Goal: Transaction & Acquisition: Purchase product/service

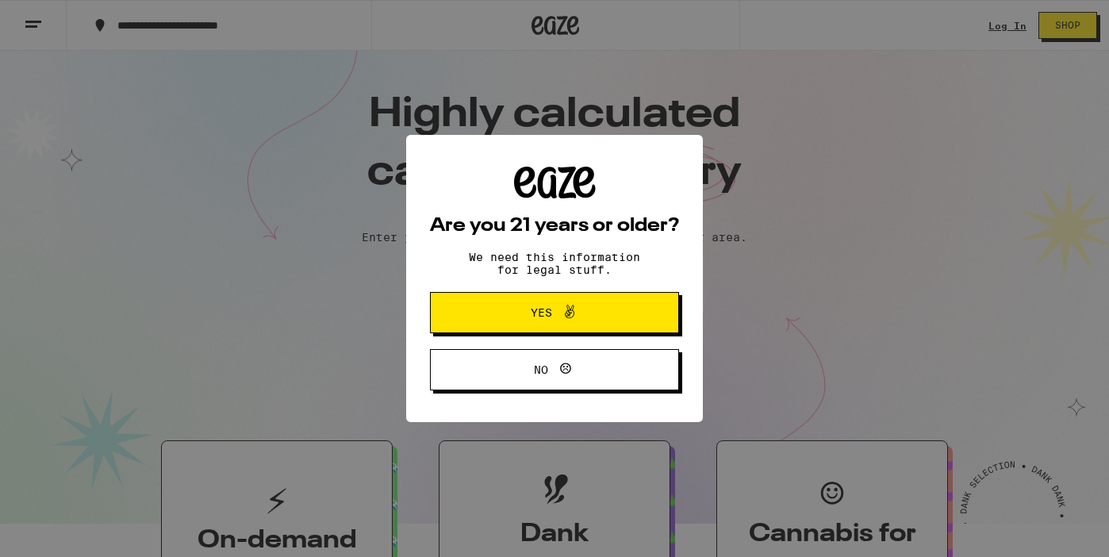
click at [506, 301] on button "Yes" at bounding box center [554, 312] width 249 height 41
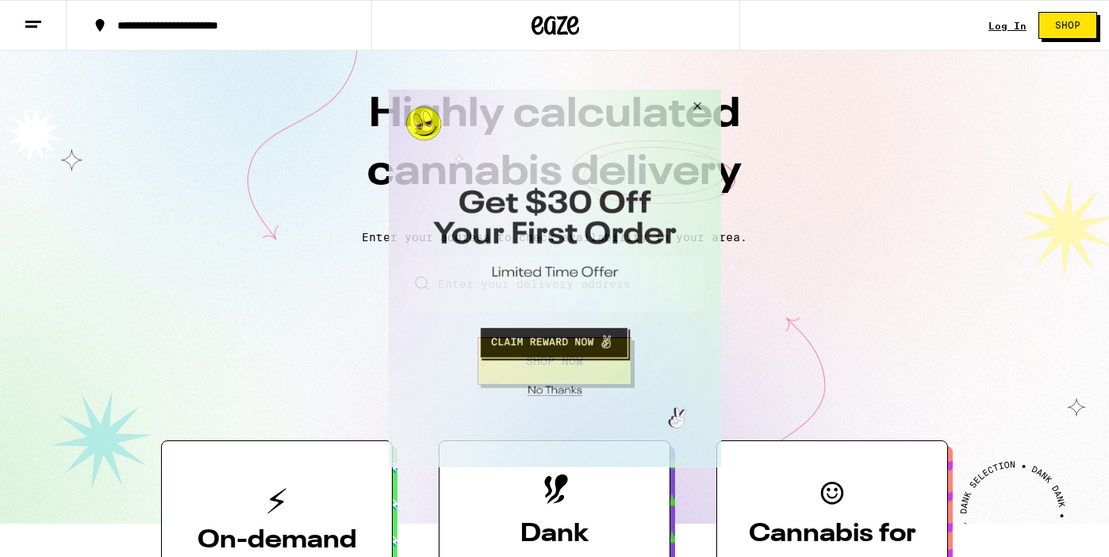
click at [696, 105] on button "Close Modal" at bounding box center [694, 109] width 43 height 38
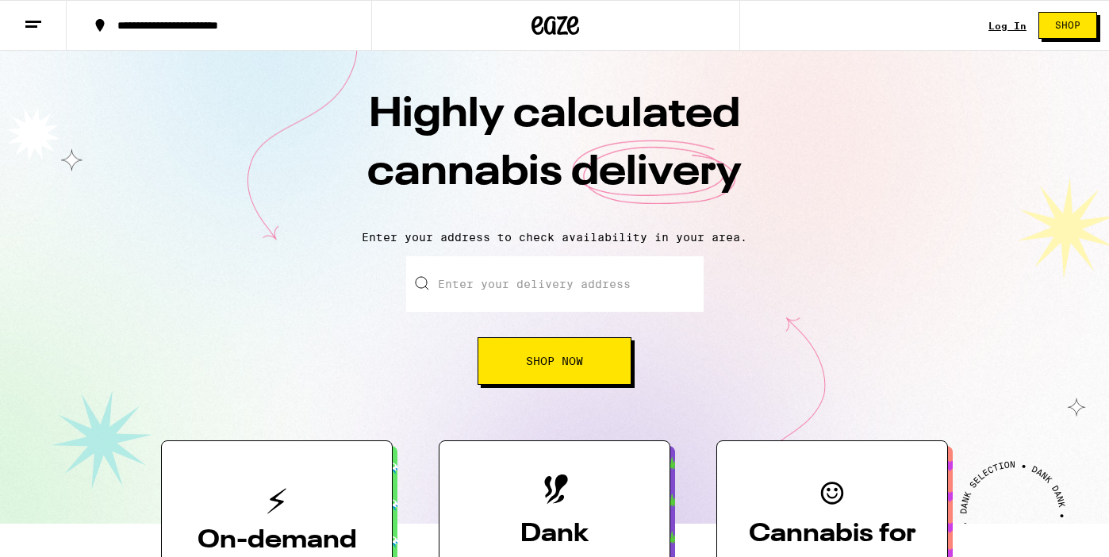
click at [999, 31] on link "Log In" at bounding box center [1007, 26] width 38 height 10
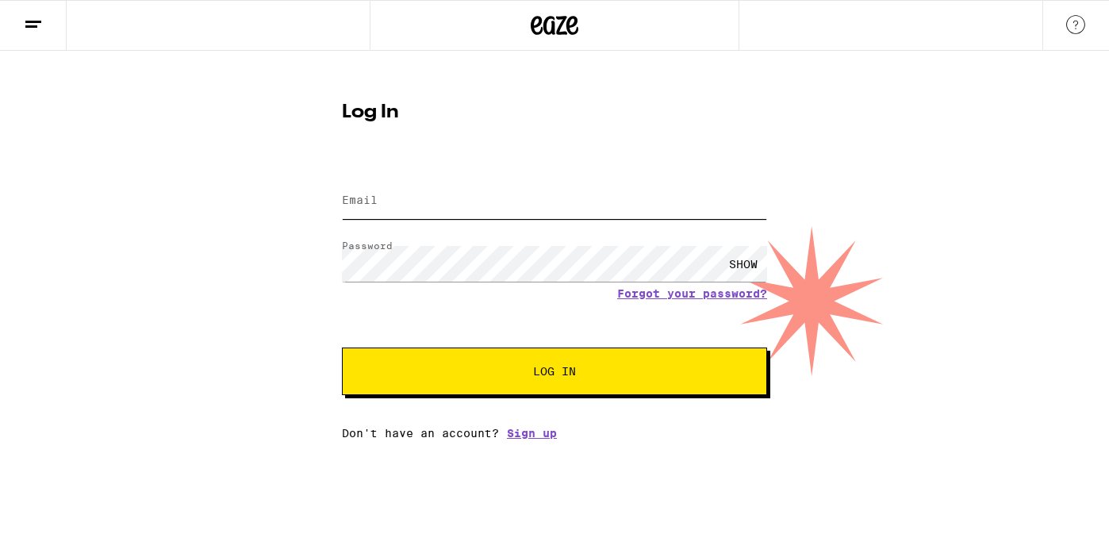
click at [451, 199] on input "Email" at bounding box center [554, 201] width 425 height 36
type input "[EMAIL_ADDRESS][DOMAIN_NAME]"
click at [613, 376] on span "Log In" at bounding box center [554, 371] width 297 height 11
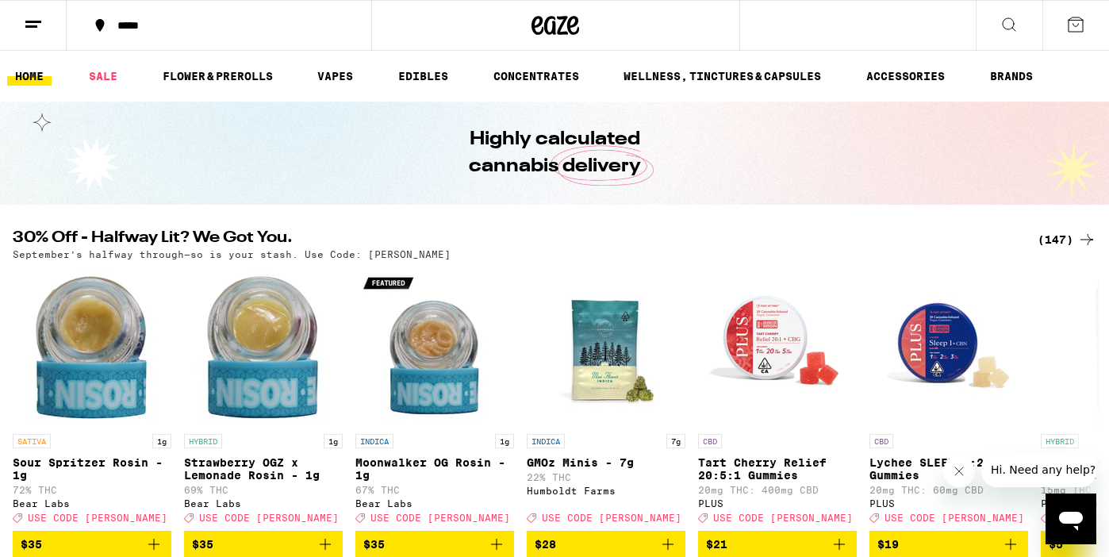
click at [1071, 26] on icon at bounding box center [1075, 24] width 19 height 19
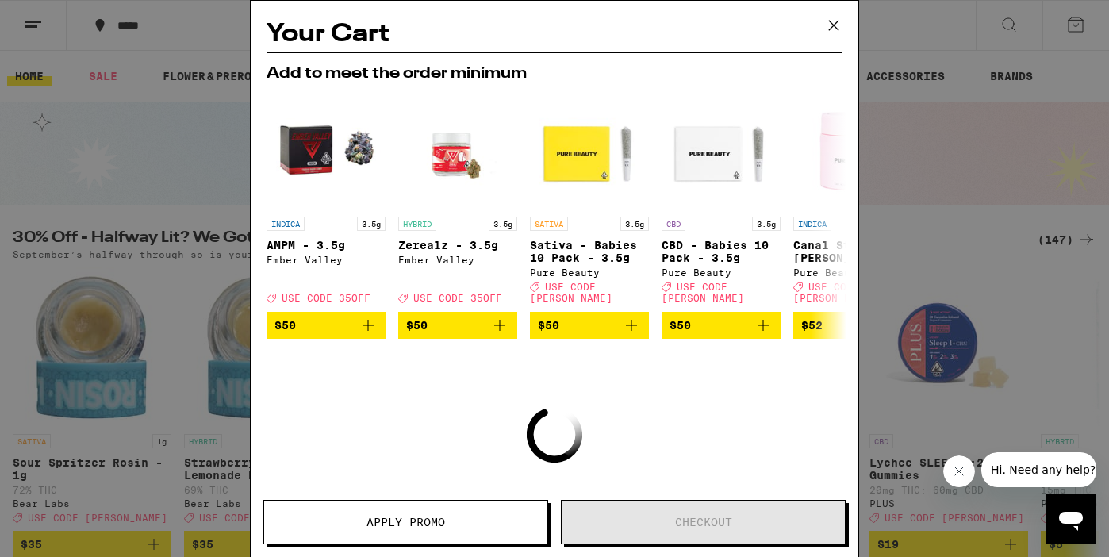
click at [835, 17] on icon at bounding box center [834, 25] width 24 height 24
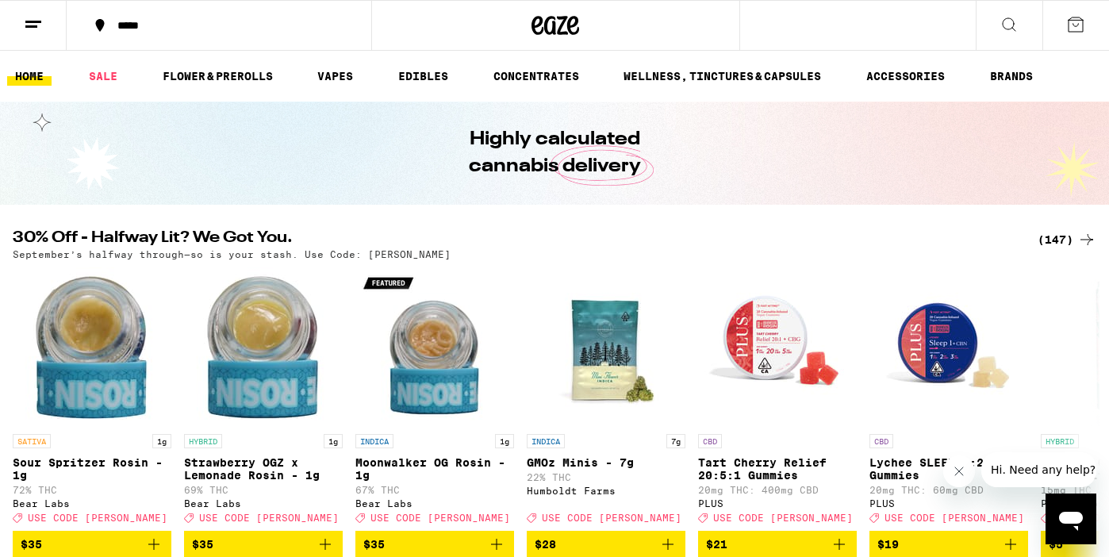
click at [1080, 25] on icon at bounding box center [1075, 24] width 19 height 19
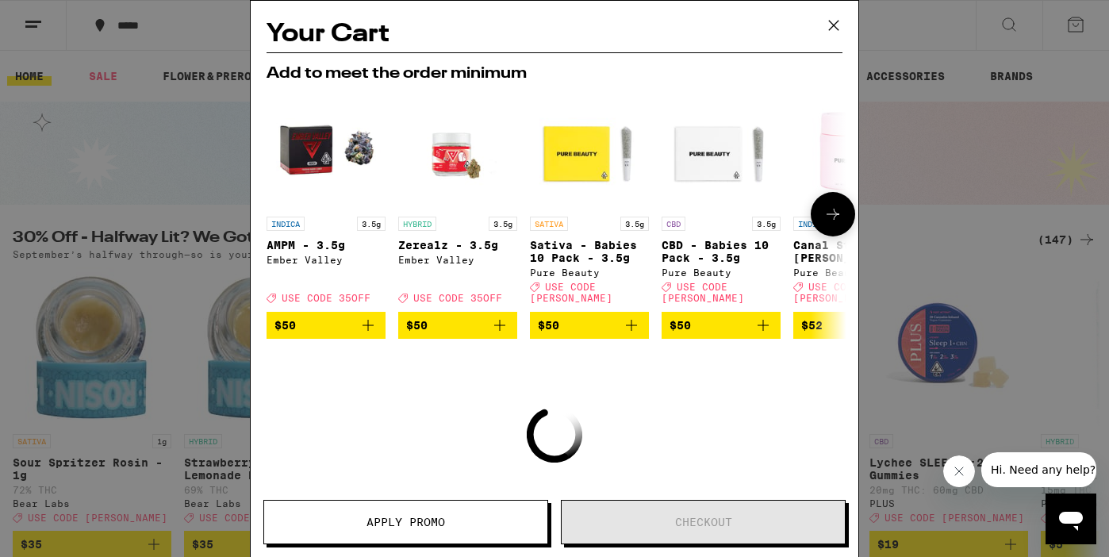
click at [837, 221] on icon at bounding box center [832, 214] width 19 height 19
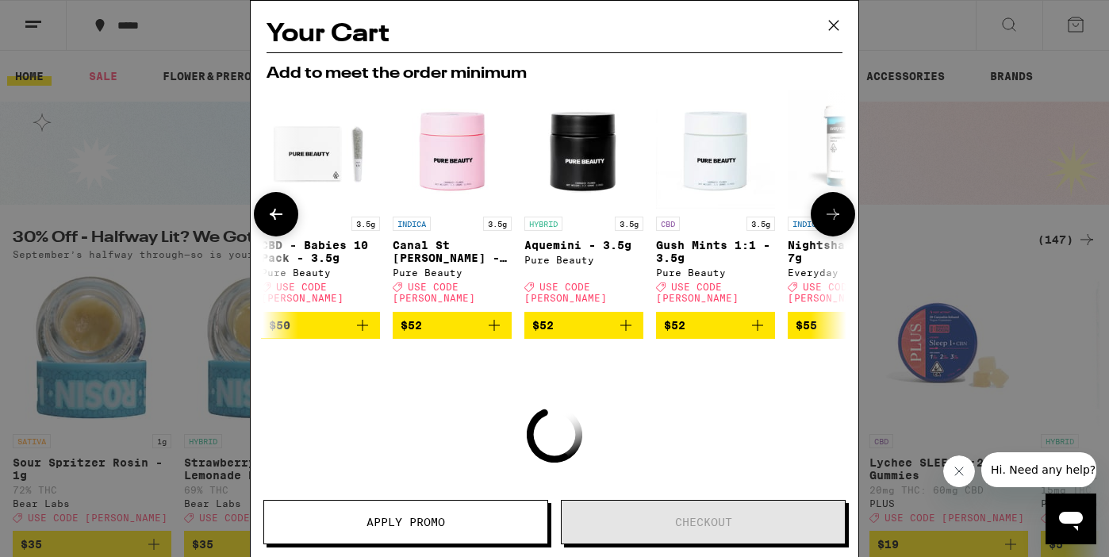
scroll to position [0, 403]
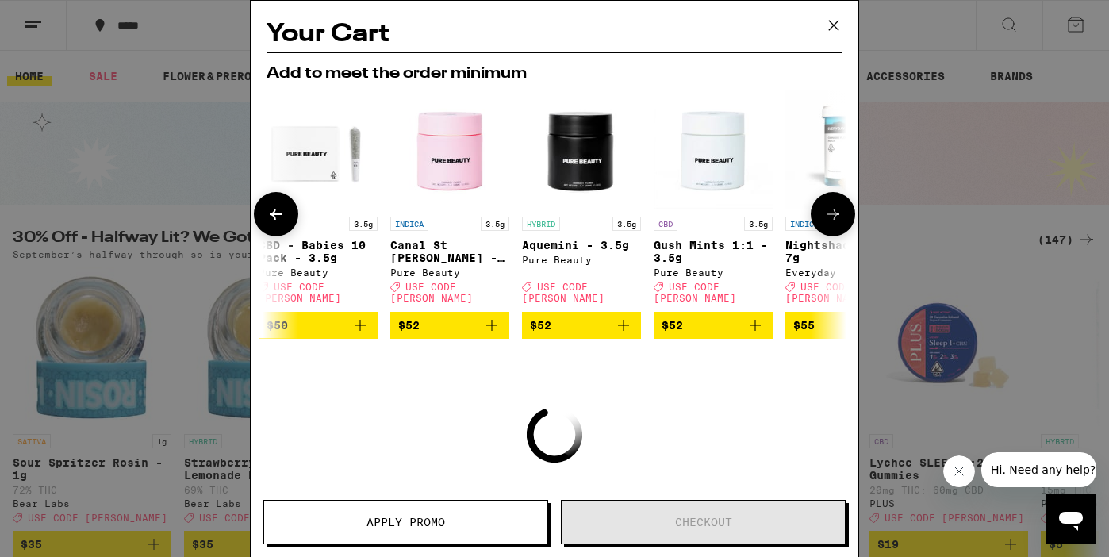
click at [278, 221] on icon at bounding box center [276, 214] width 19 height 19
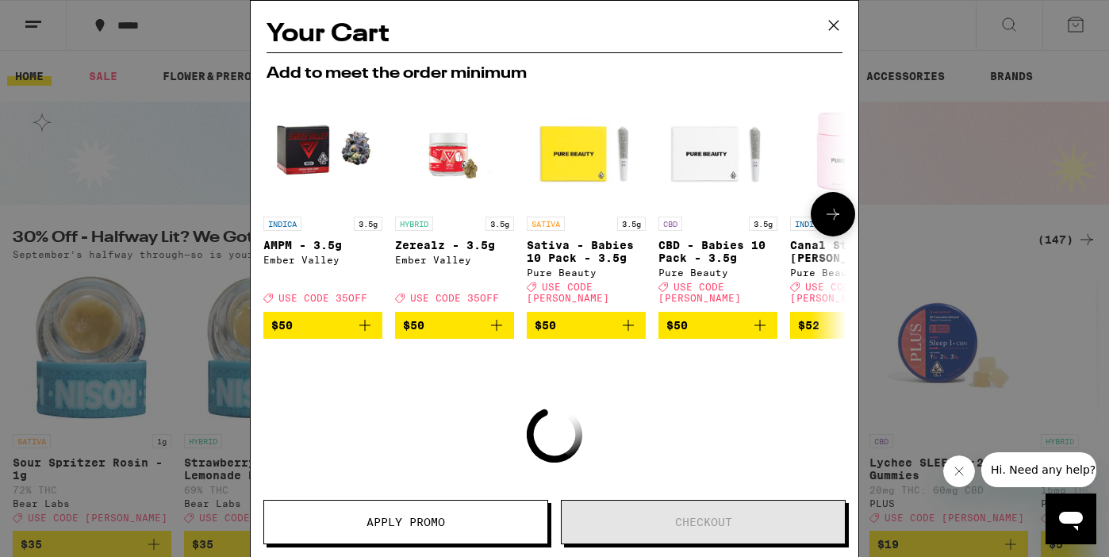
scroll to position [0, 0]
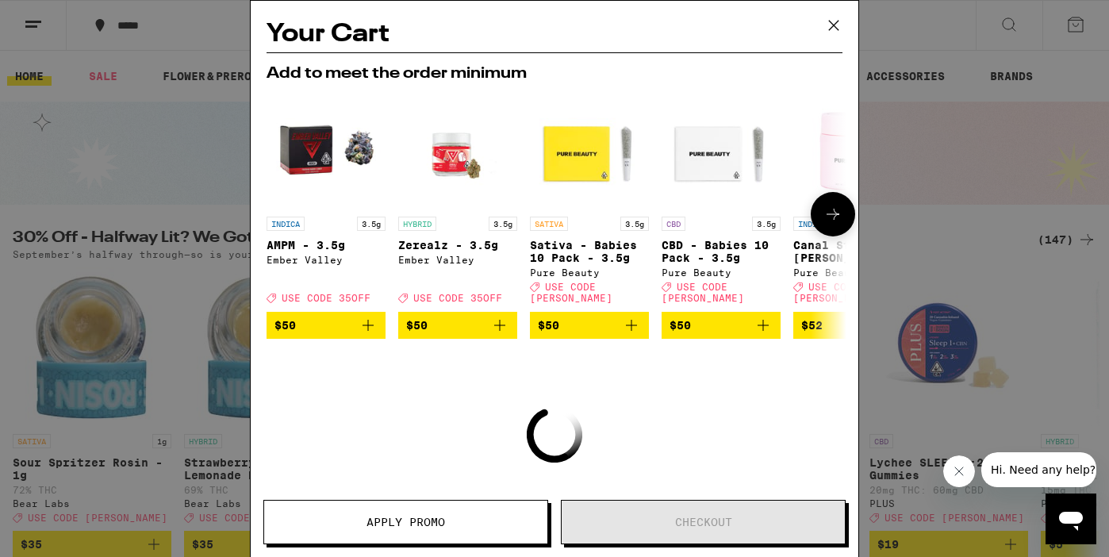
click at [636, 317] on icon "Add to bag" at bounding box center [631, 325] width 19 height 19
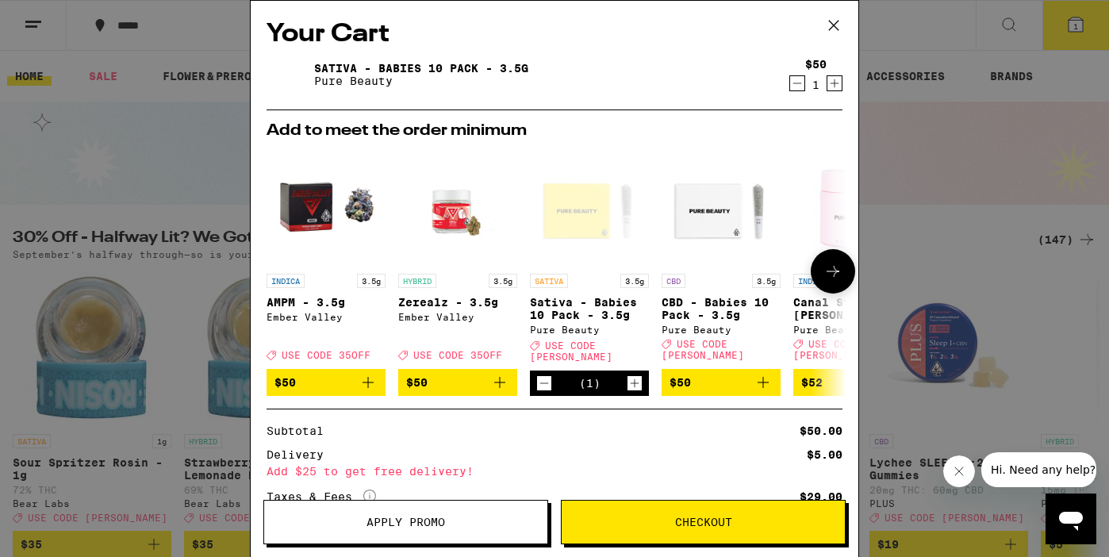
click at [635, 374] on icon "Increment" at bounding box center [634, 383] width 14 height 19
click at [840, 272] on icon at bounding box center [832, 271] width 19 height 19
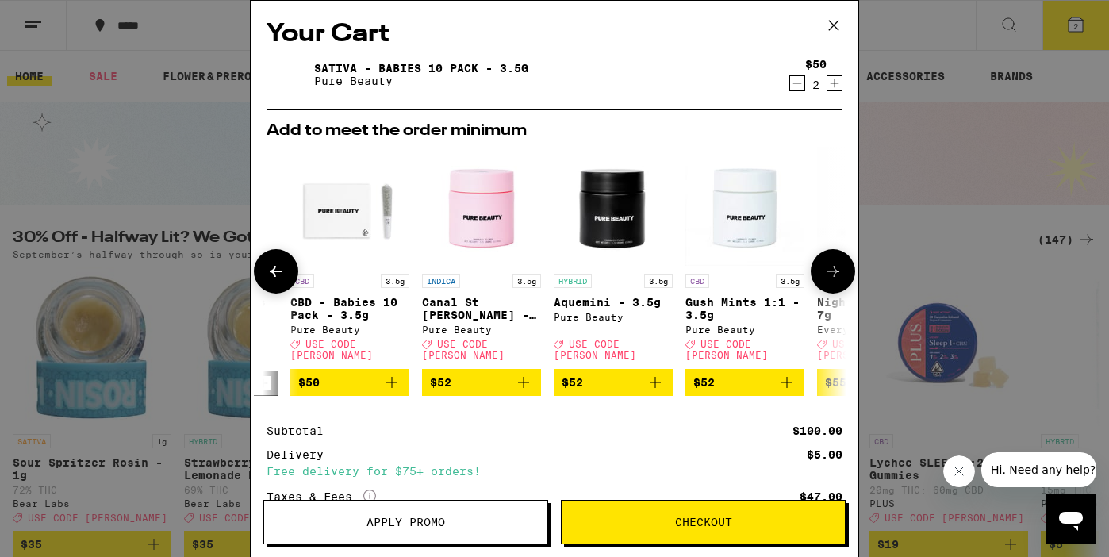
click at [840, 272] on icon at bounding box center [832, 271] width 19 height 19
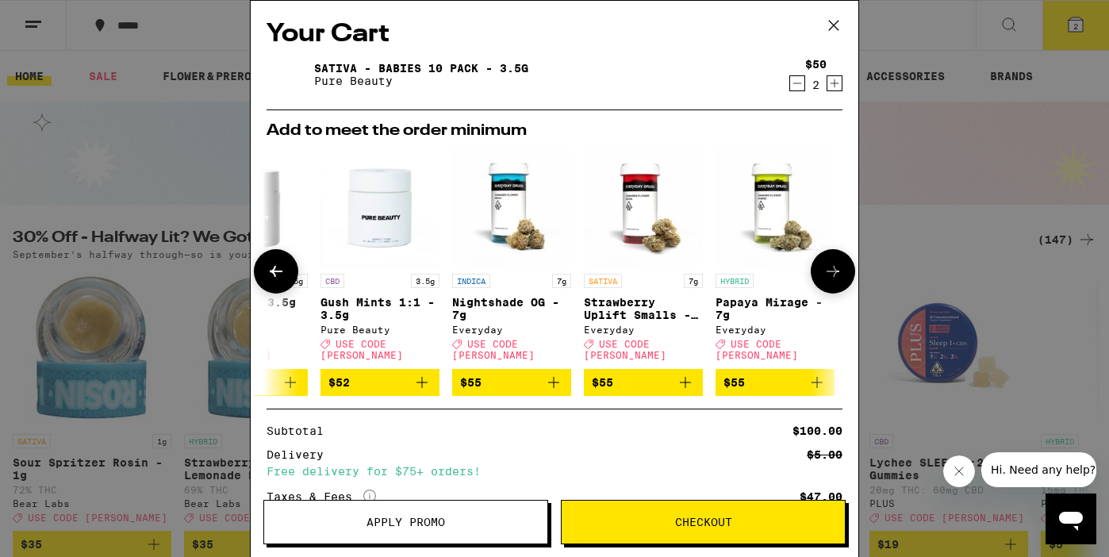
click at [840, 272] on icon at bounding box center [832, 271] width 19 height 19
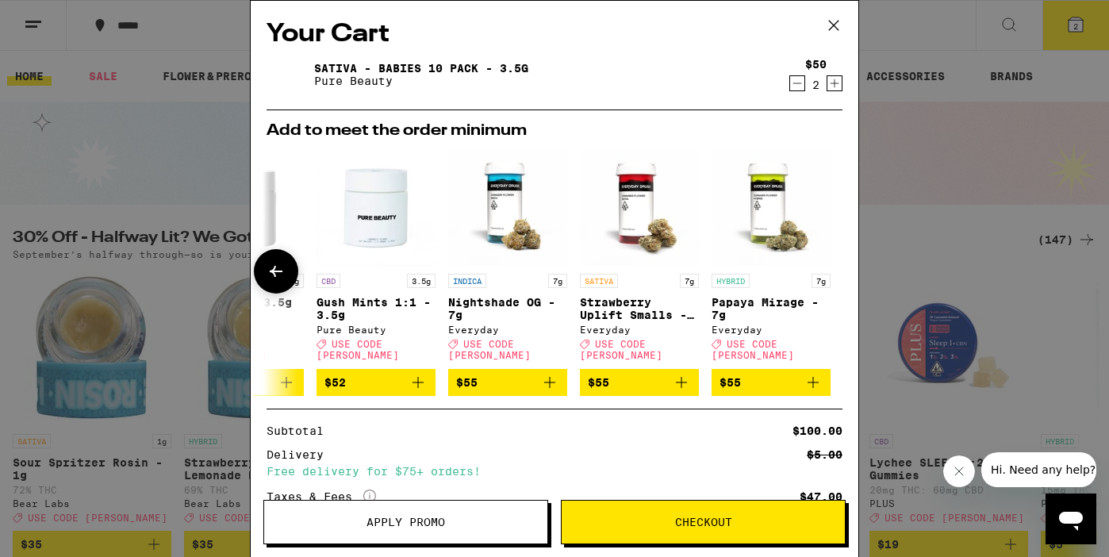
scroll to position [0, 741]
click at [840, 272] on div at bounding box center [833, 271] width 44 height 44
click at [827, 17] on icon at bounding box center [834, 25] width 24 height 24
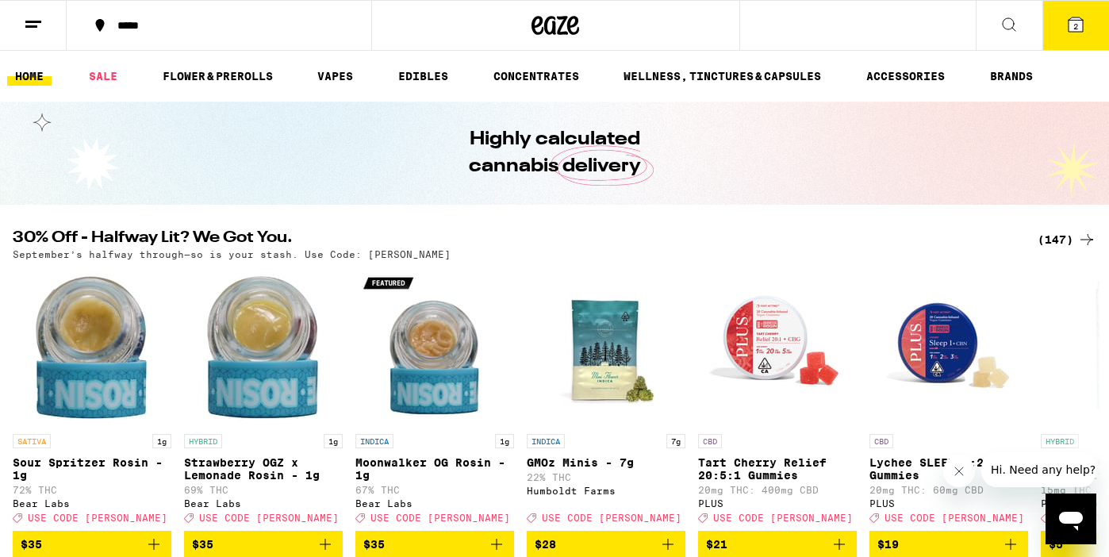
click at [40, 29] on icon at bounding box center [33, 24] width 19 height 19
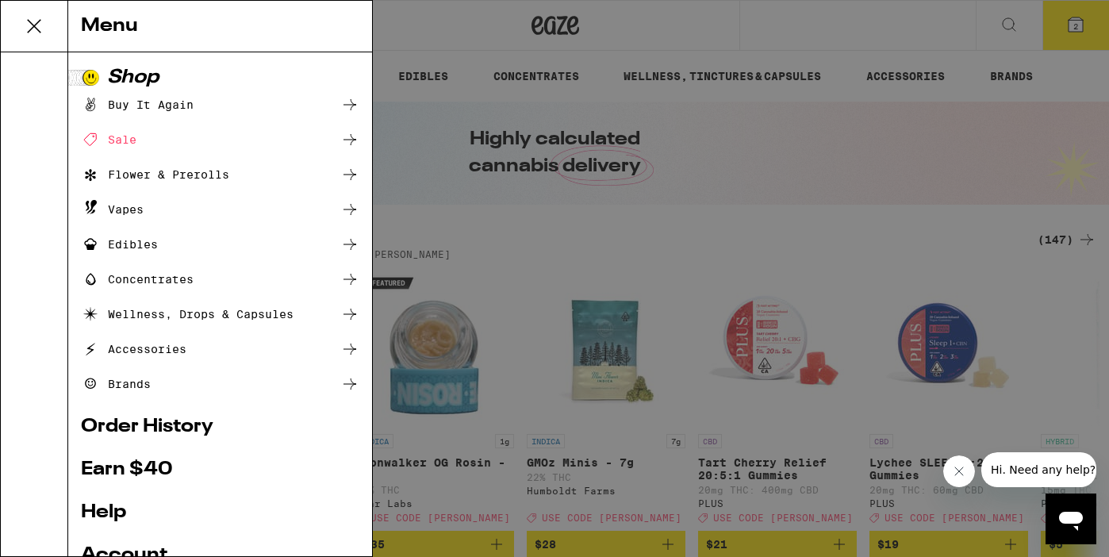
click at [148, 106] on div "Buy It Again" at bounding box center [137, 104] width 113 height 19
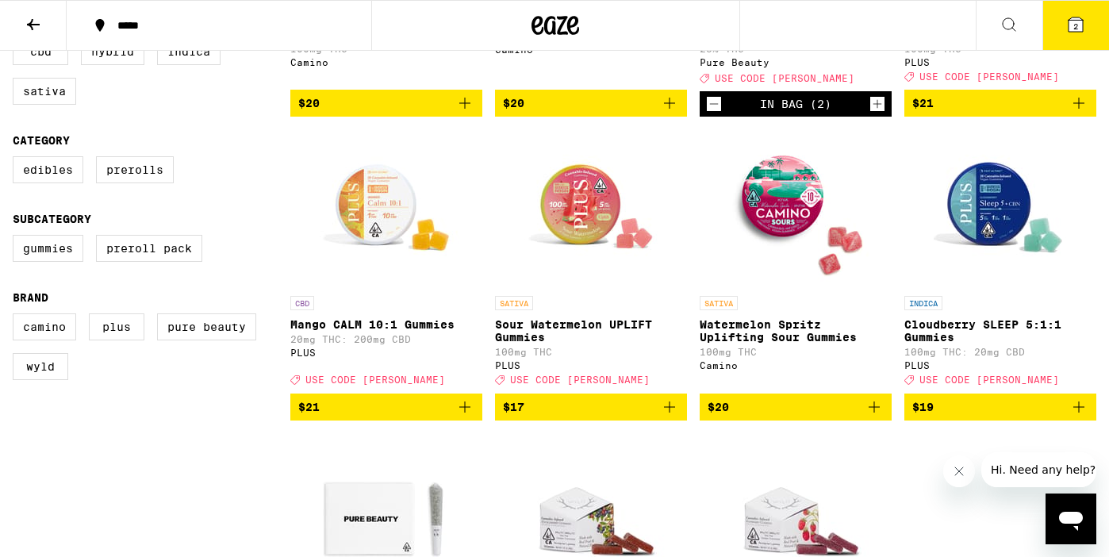
scroll to position [405, 0]
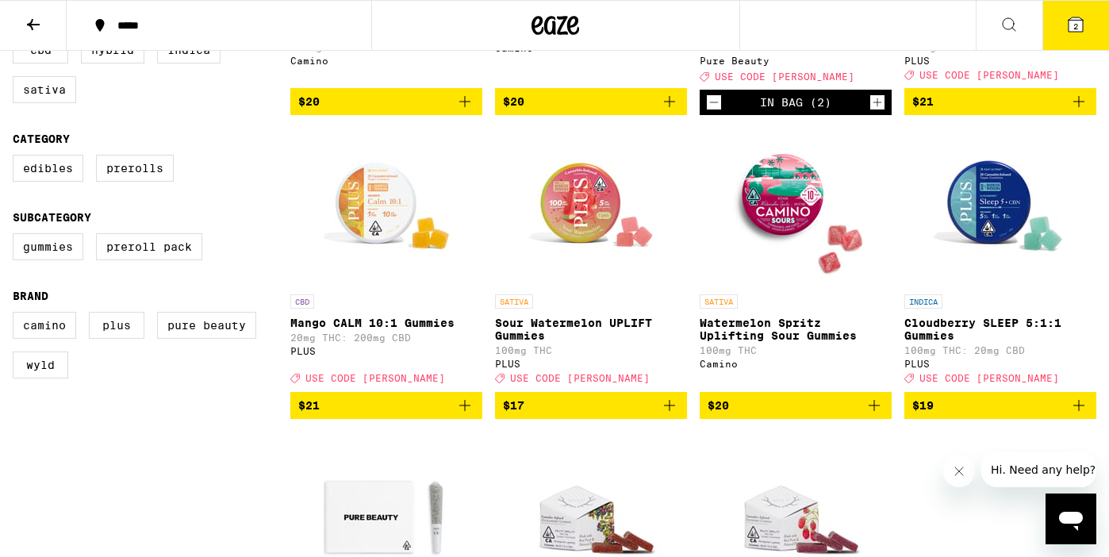
click at [665, 415] on icon "Add to bag" at bounding box center [669, 405] width 19 height 19
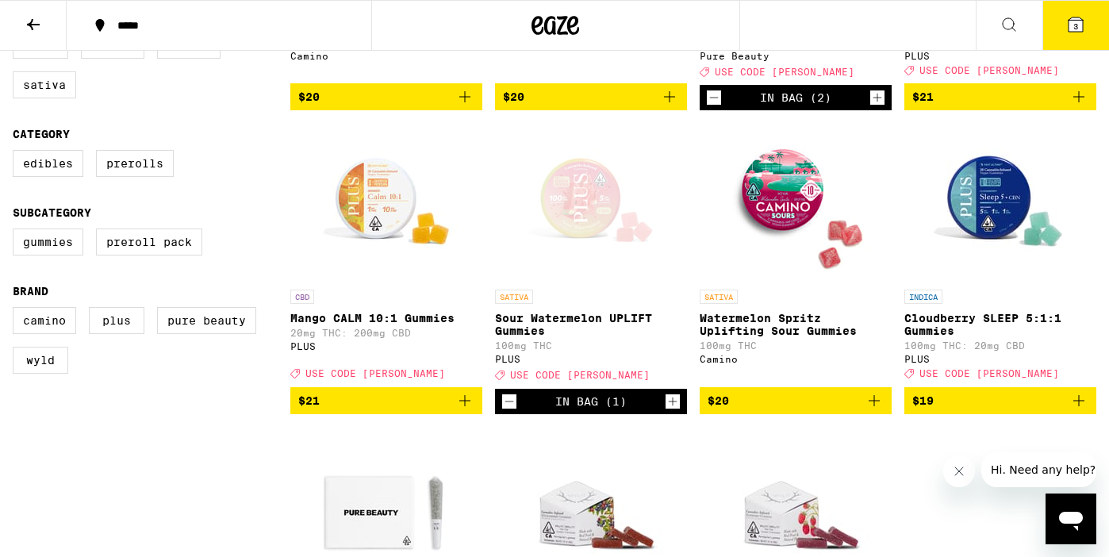
scroll to position [410, 0]
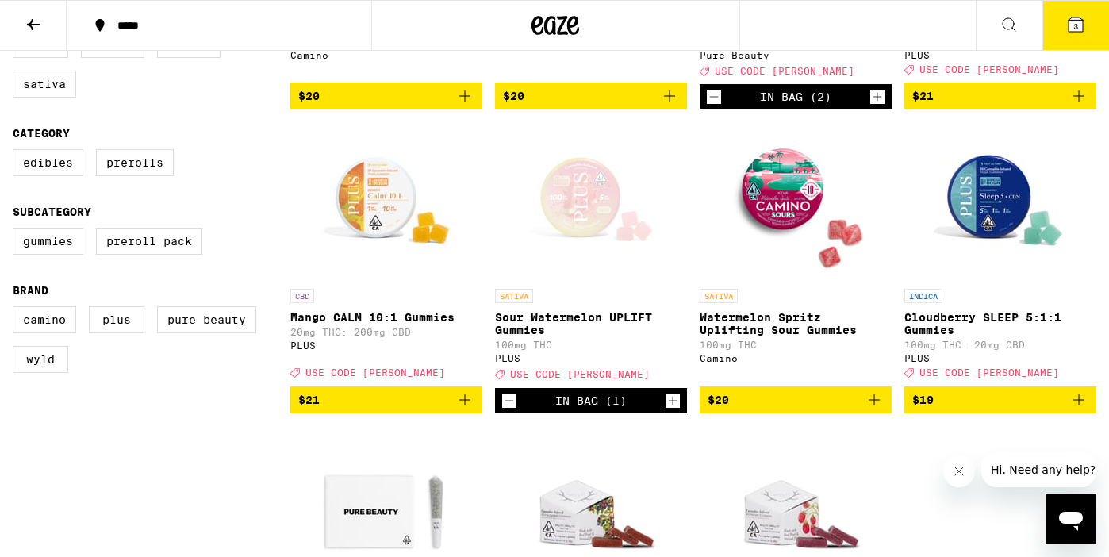
click at [675, 410] on icon "Increment" at bounding box center [672, 400] width 14 height 19
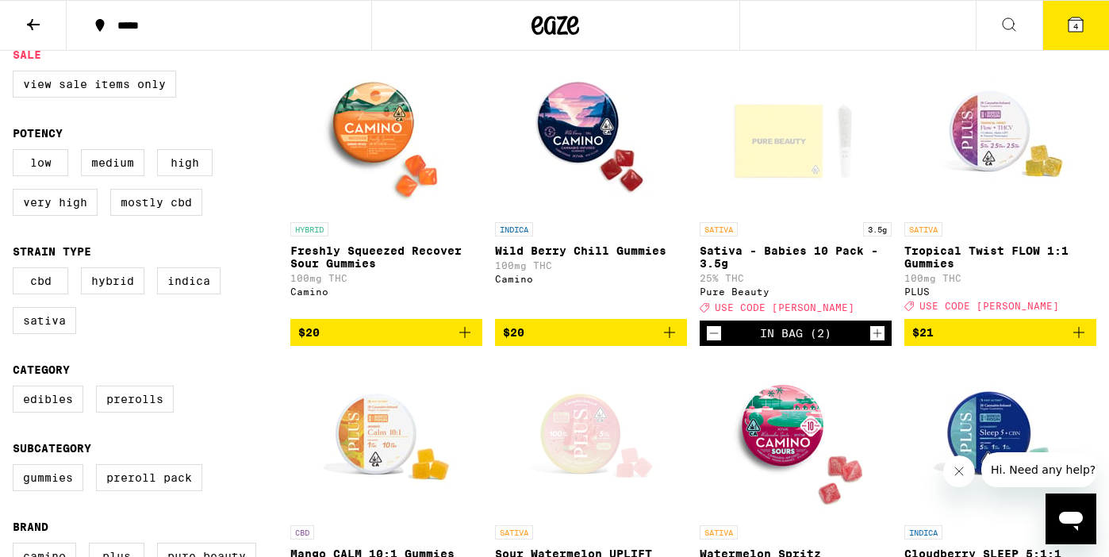
scroll to position [0, 0]
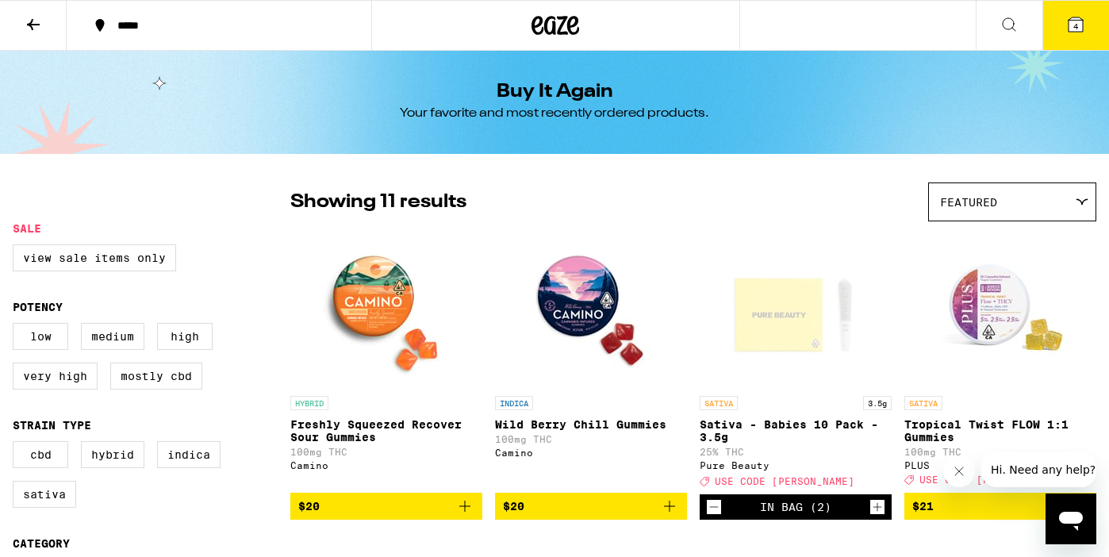
click at [52, 18] on button at bounding box center [33, 26] width 67 height 50
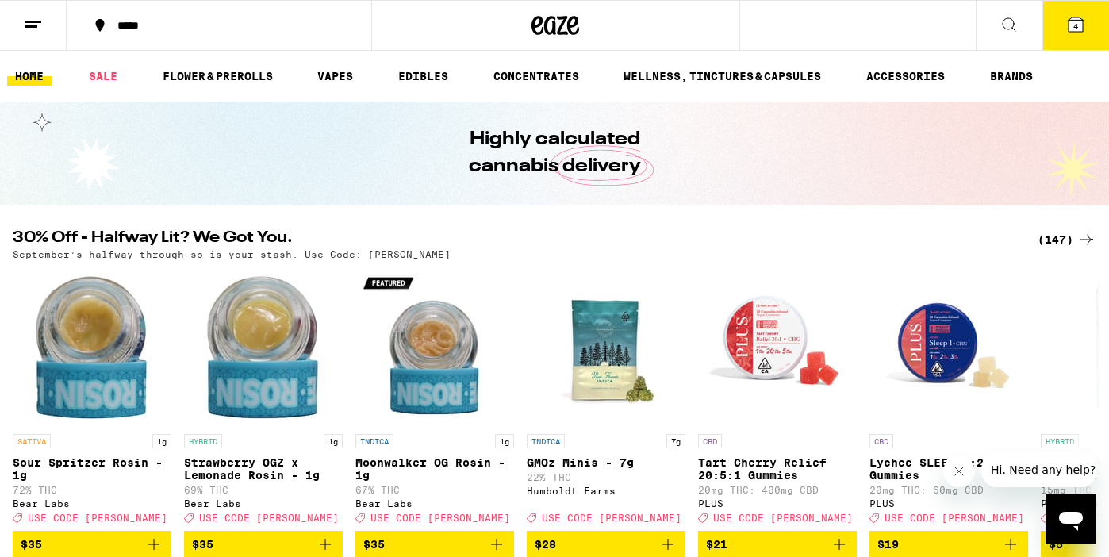
click at [105, 80] on link "SALE" at bounding box center [103, 76] width 44 height 19
click at [103, 76] on link "SALE" at bounding box center [103, 76] width 44 height 19
click at [103, 82] on link "SALE" at bounding box center [103, 76] width 44 height 19
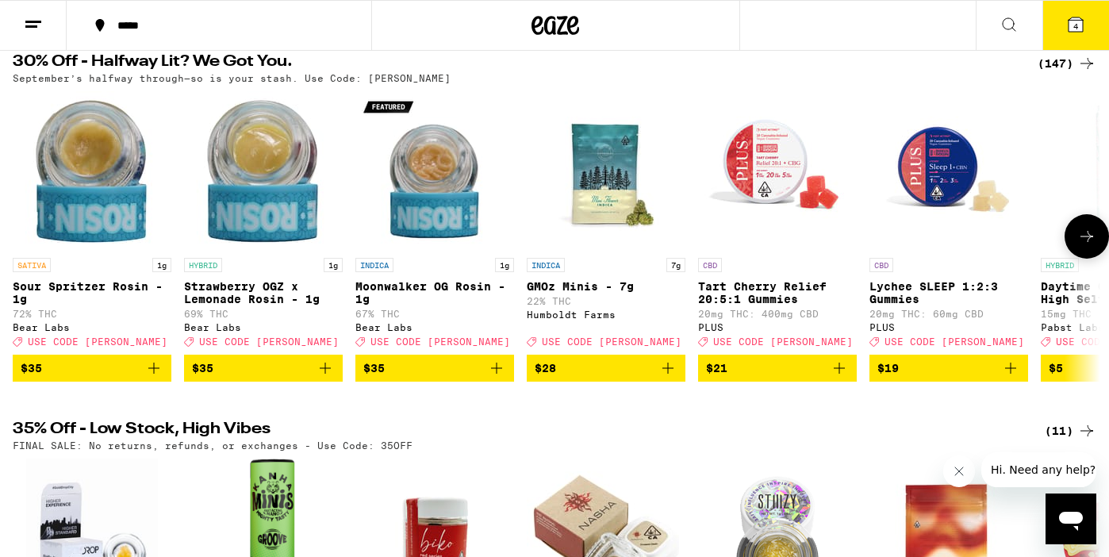
scroll to position [161, 0]
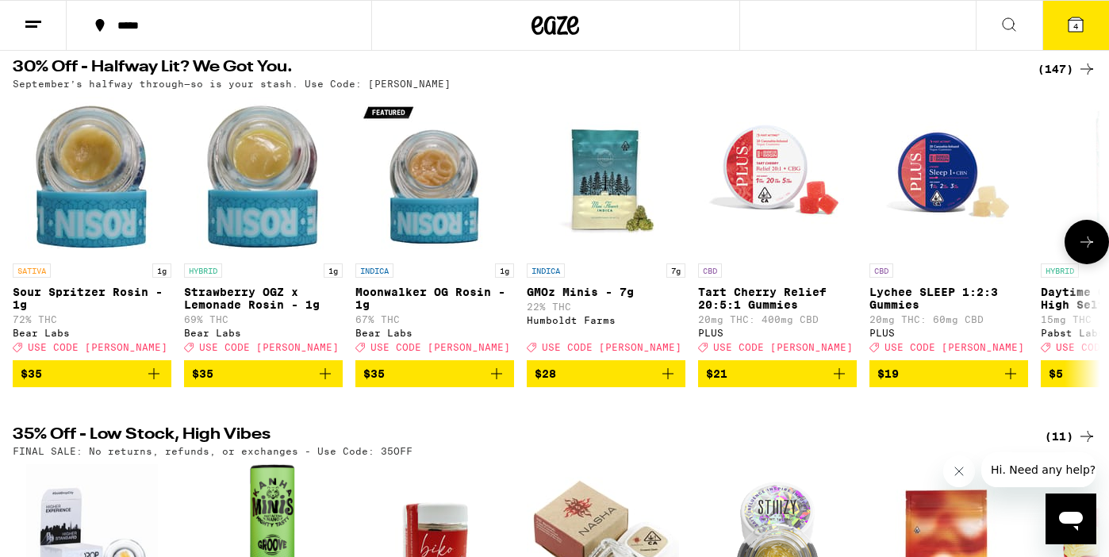
click at [1068, 255] on button at bounding box center [1086, 242] width 44 height 44
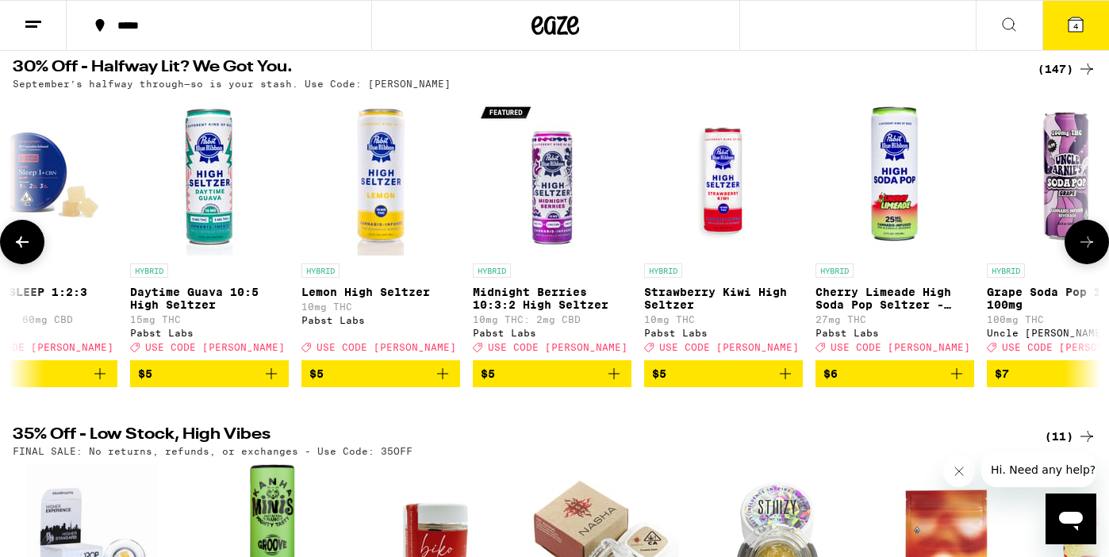
click at [1069, 255] on button at bounding box center [1086, 242] width 44 height 44
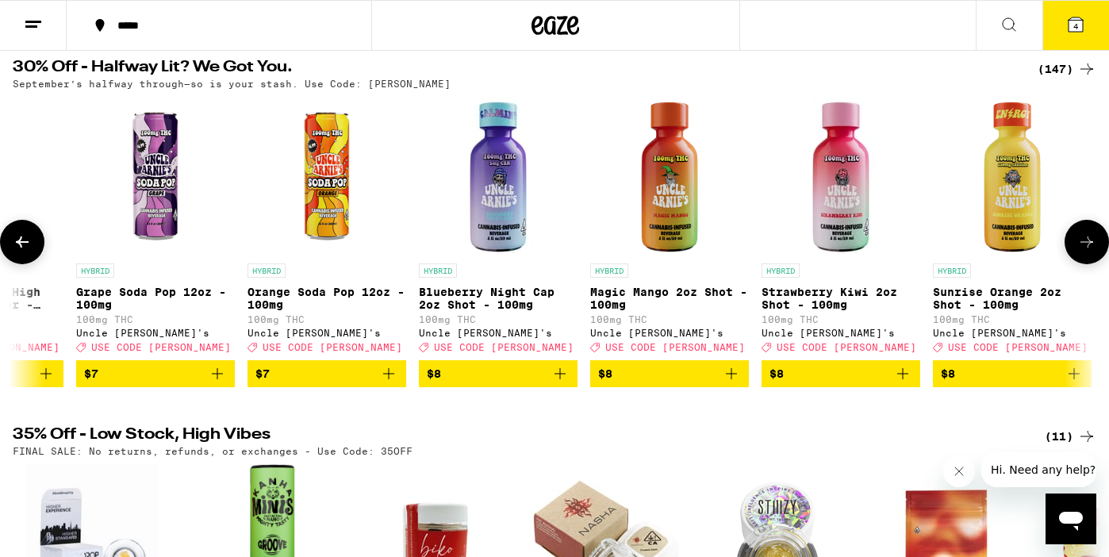
click at [1069, 255] on button at bounding box center [1086, 242] width 44 height 44
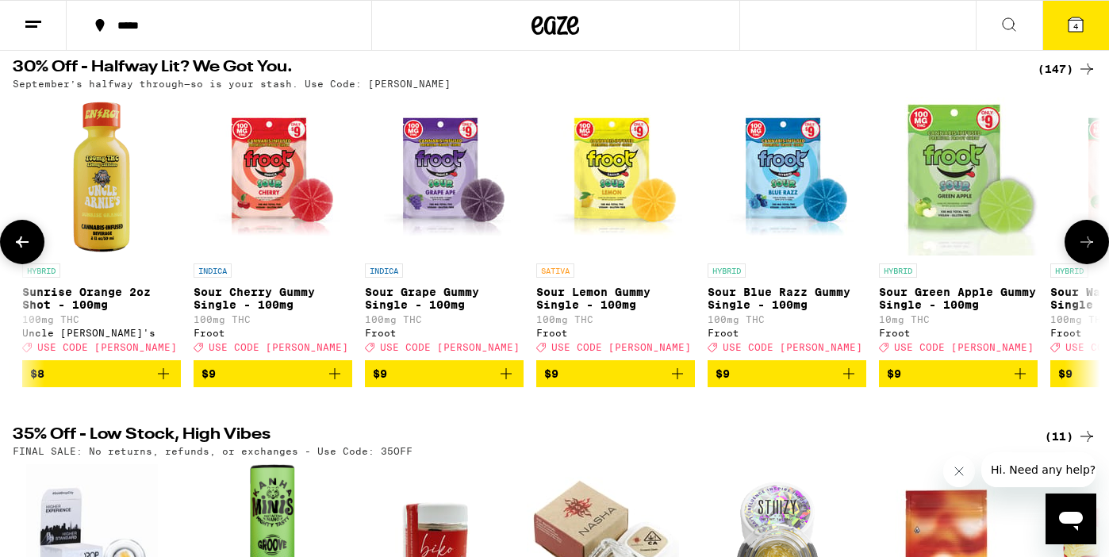
click at [1069, 255] on button at bounding box center [1086, 242] width 44 height 44
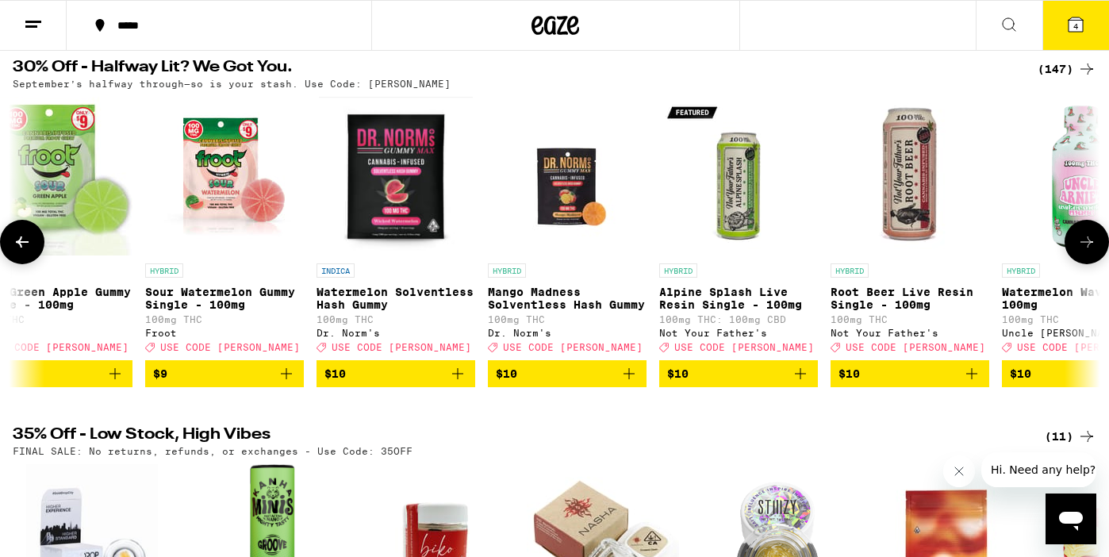
click at [1069, 255] on button at bounding box center [1086, 242] width 44 height 44
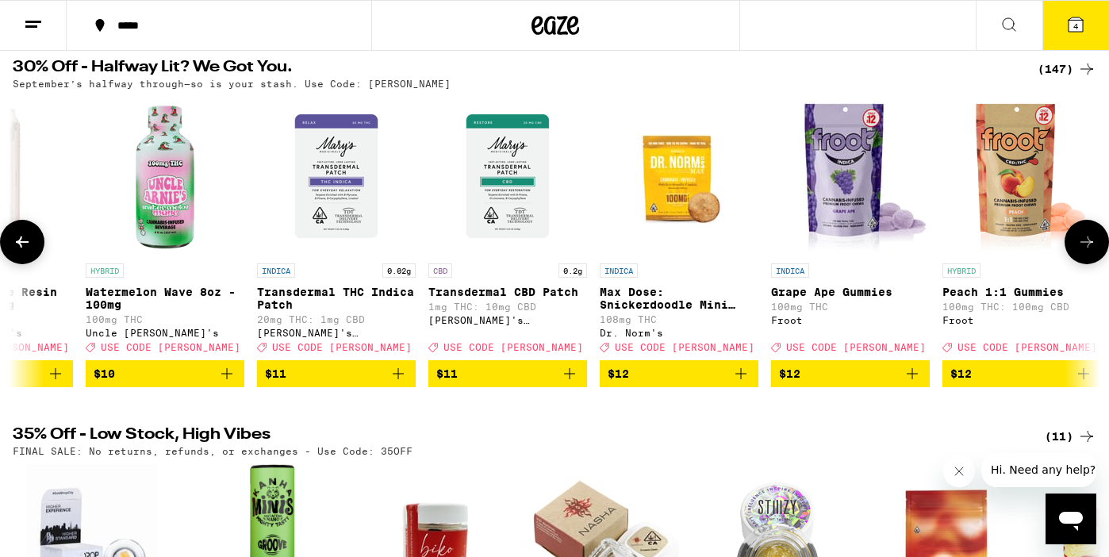
click at [1069, 255] on button at bounding box center [1086, 242] width 44 height 44
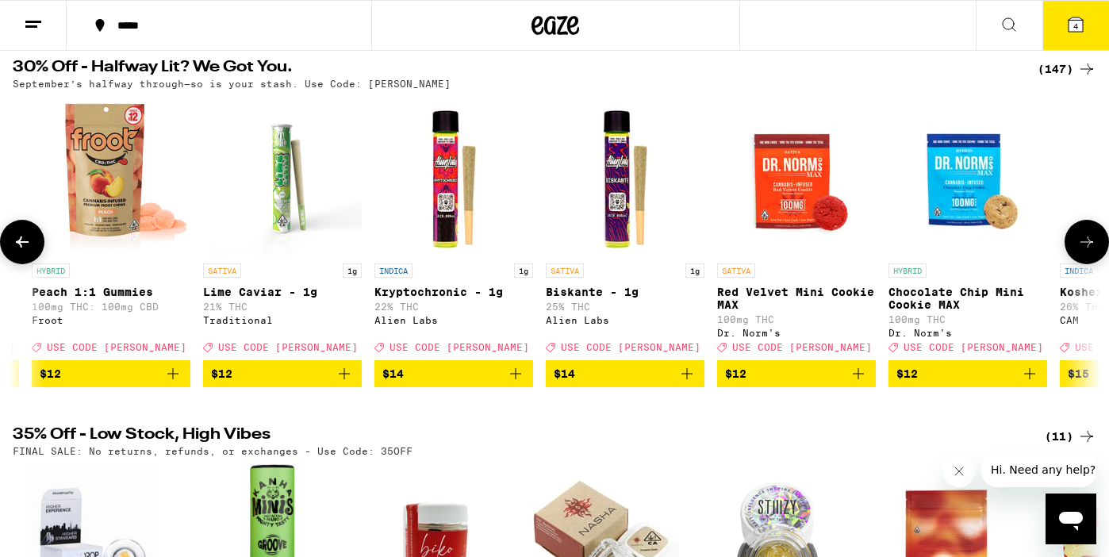
click at [1069, 255] on button at bounding box center [1086, 242] width 44 height 44
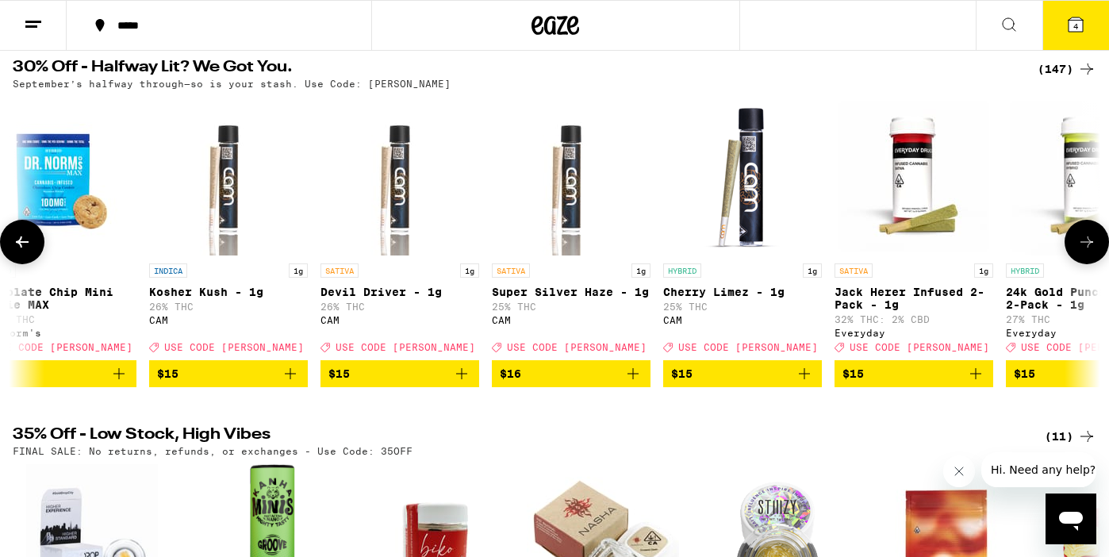
click at [1069, 255] on button at bounding box center [1086, 242] width 44 height 44
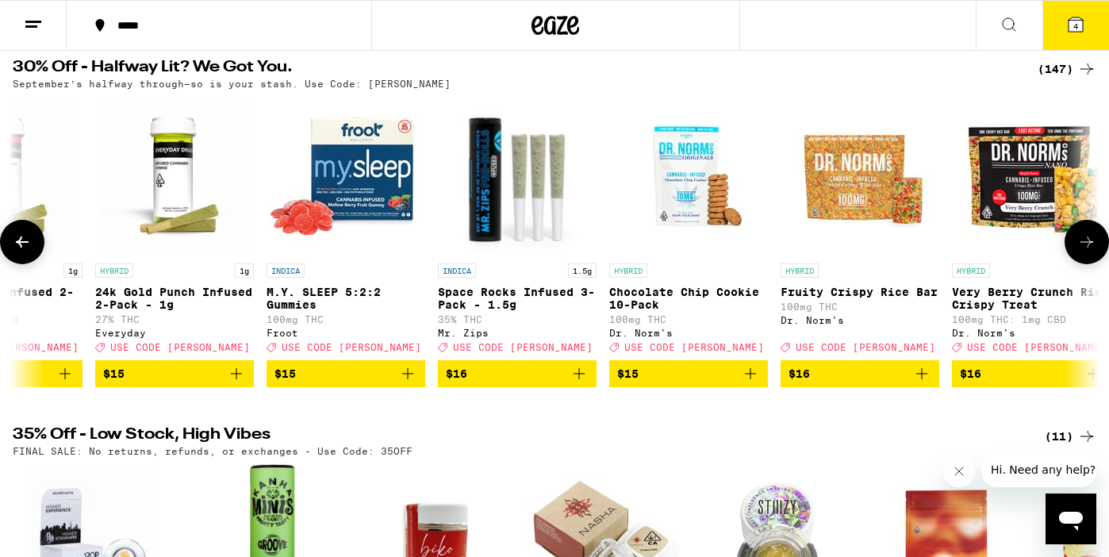
click at [1069, 254] on button at bounding box center [1086, 242] width 44 height 44
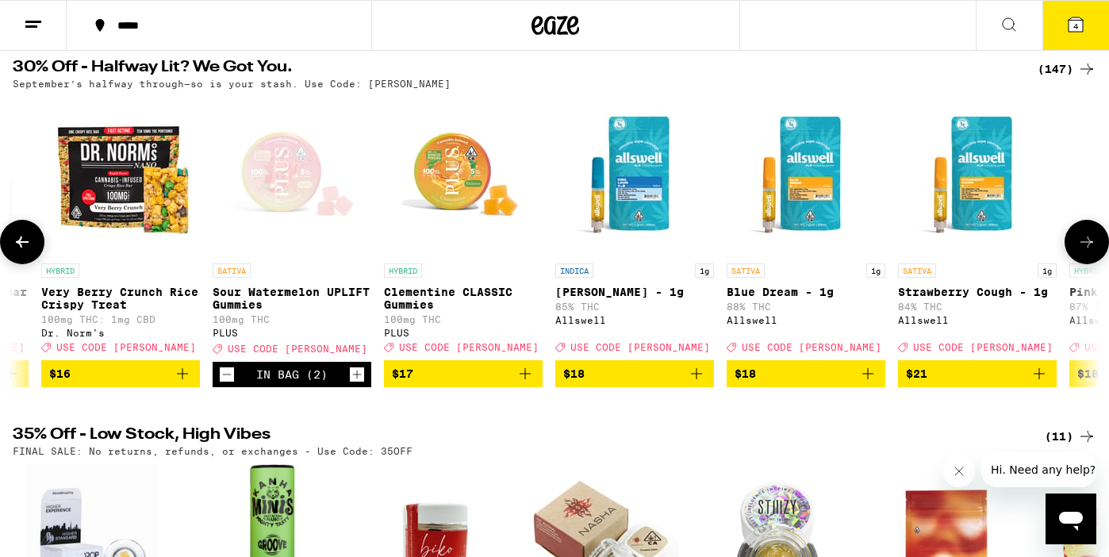
click at [1069, 254] on button at bounding box center [1086, 242] width 44 height 44
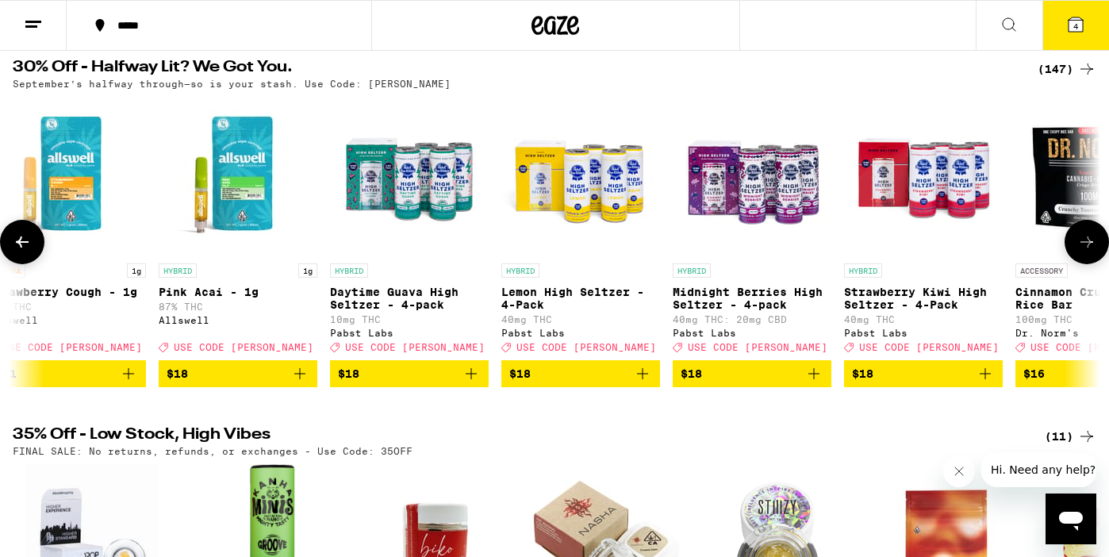
click at [1069, 254] on button at bounding box center [1086, 242] width 44 height 44
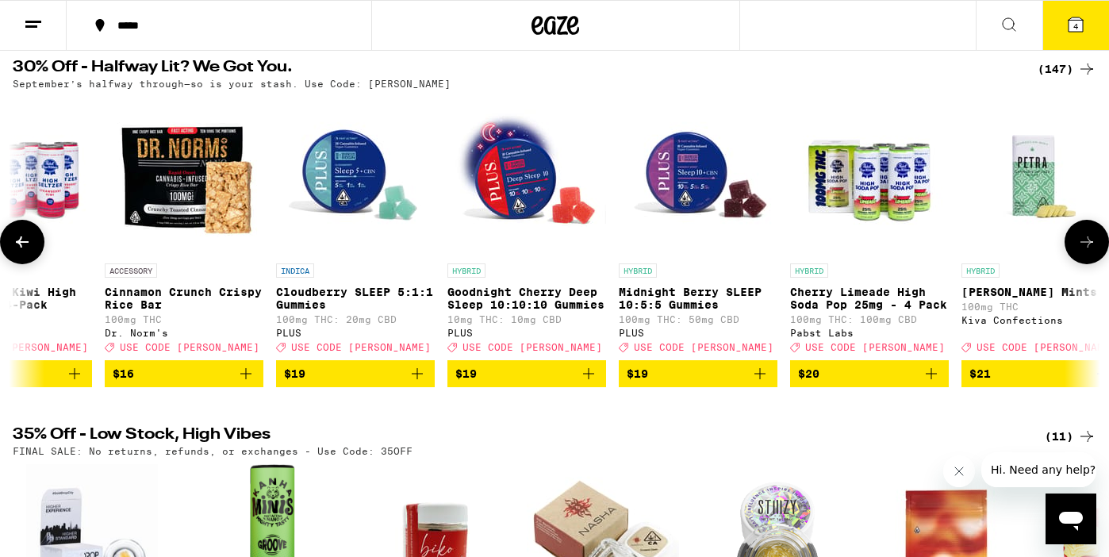
click at [1069, 255] on button at bounding box center [1086, 242] width 44 height 44
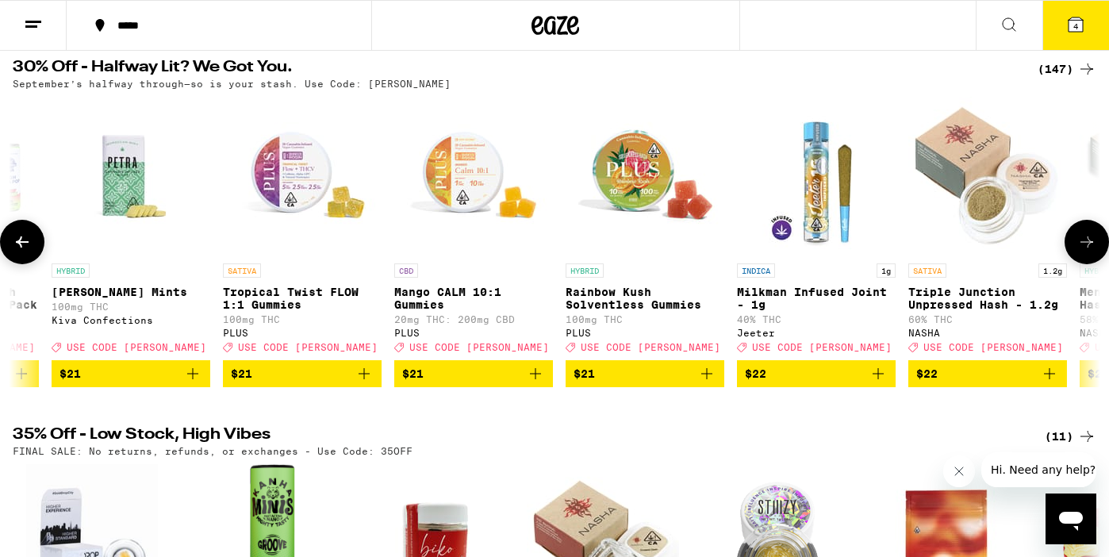
scroll to position [0, 10927]
click at [1069, 254] on button at bounding box center [1086, 242] width 44 height 44
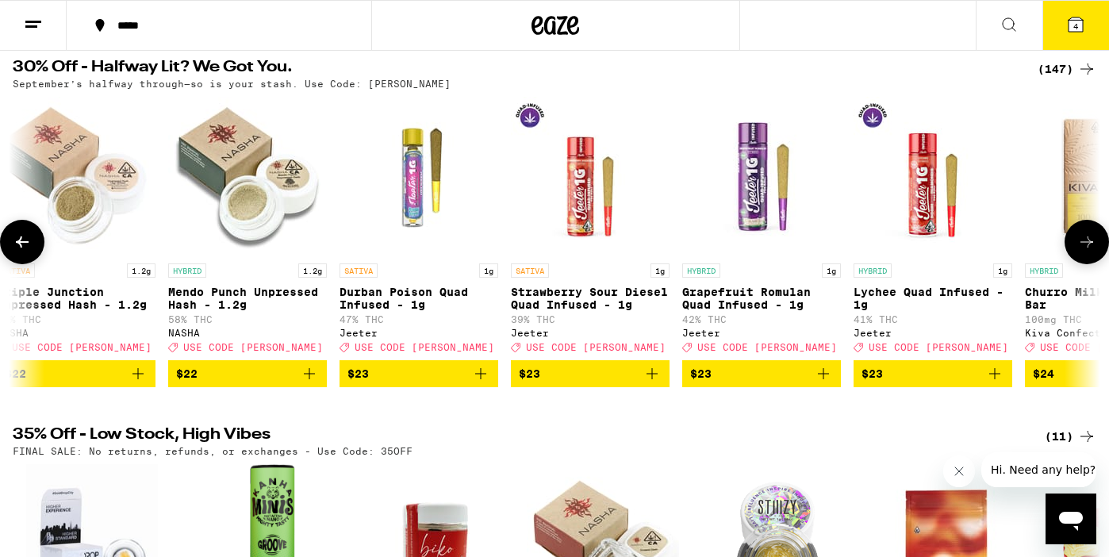
click at [1069, 255] on button at bounding box center [1086, 242] width 44 height 44
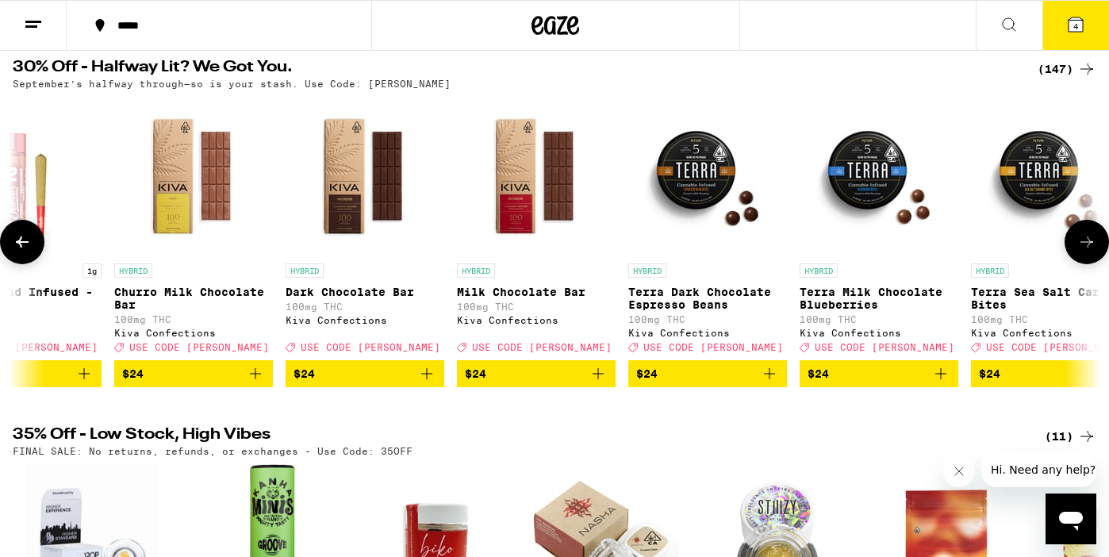
click at [1069, 255] on button at bounding box center [1086, 242] width 44 height 44
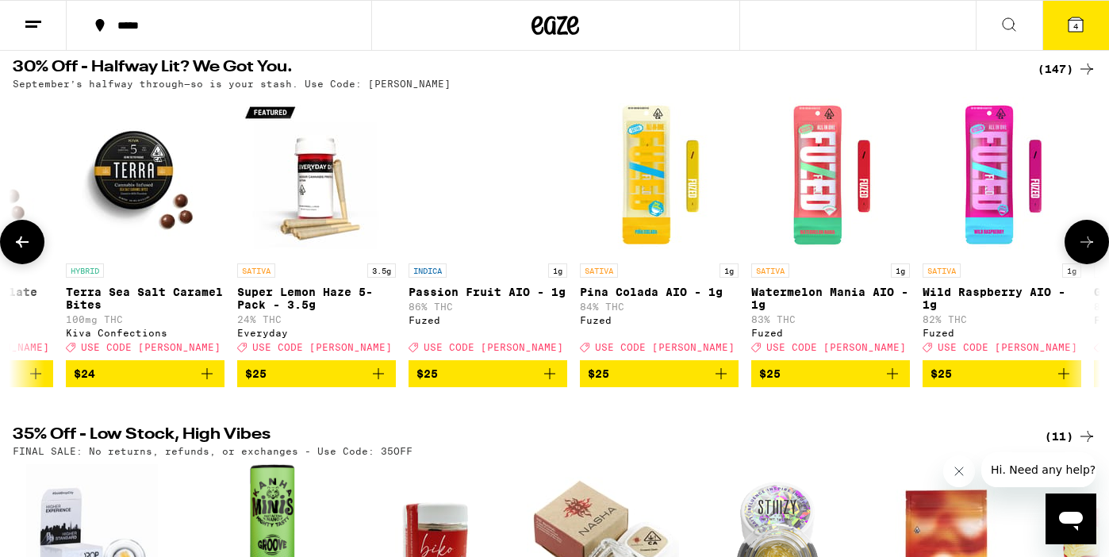
scroll to position [0, 13659]
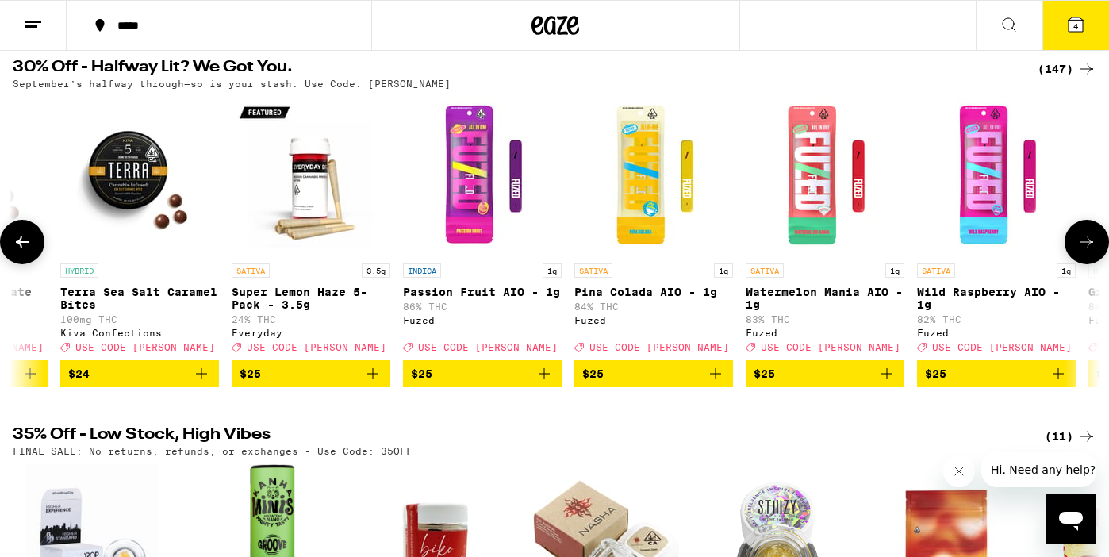
click at [1069, 255] on button at bounding box center [1086, 242] width 44 height 44
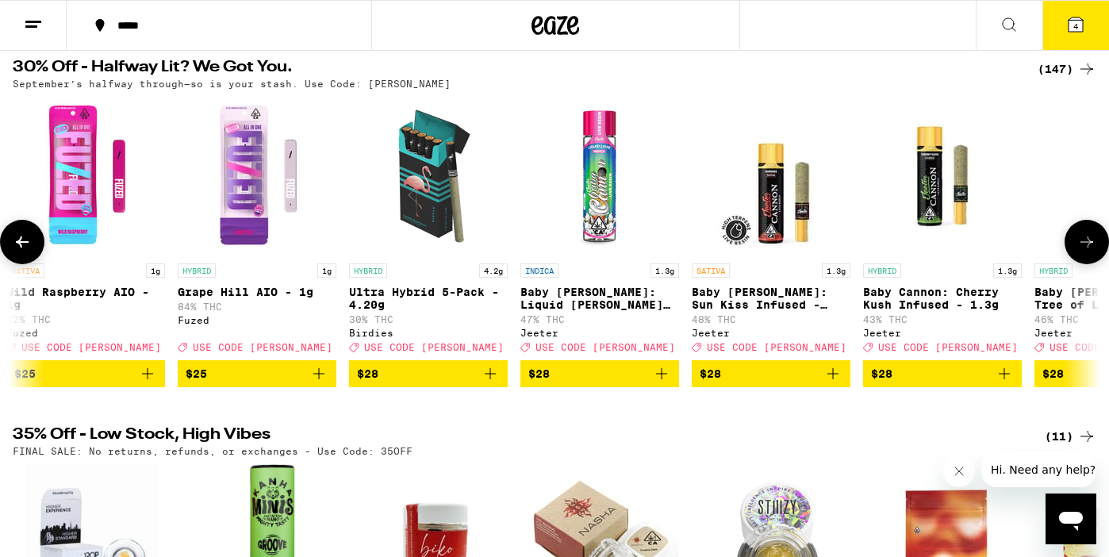
click at [1070, 255] on button at bounding box center [1086, 242] width 44 height 44
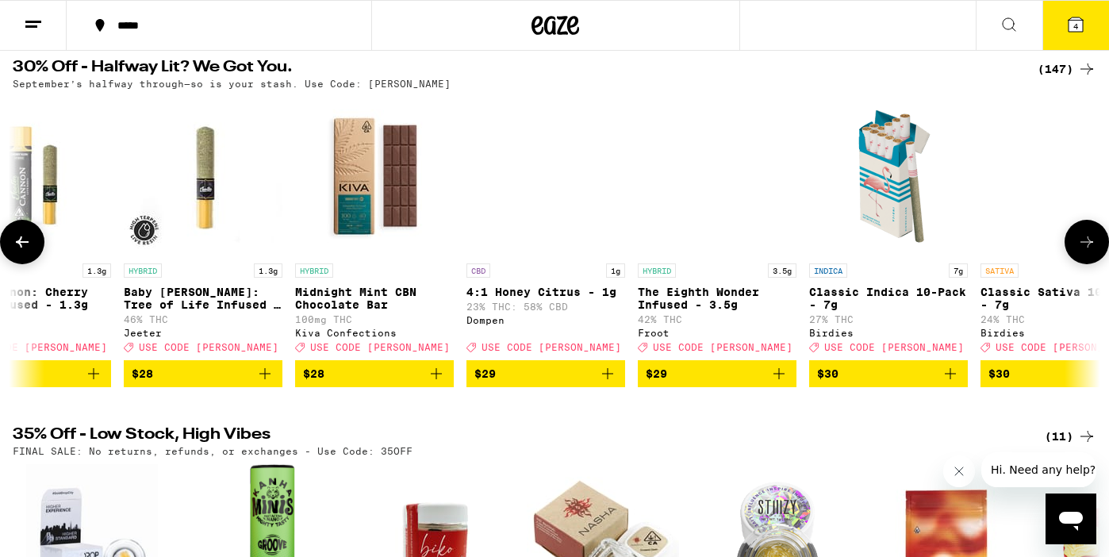
click at [1070, 255] on button at bounding box center [1086, 242] width 44 height 44
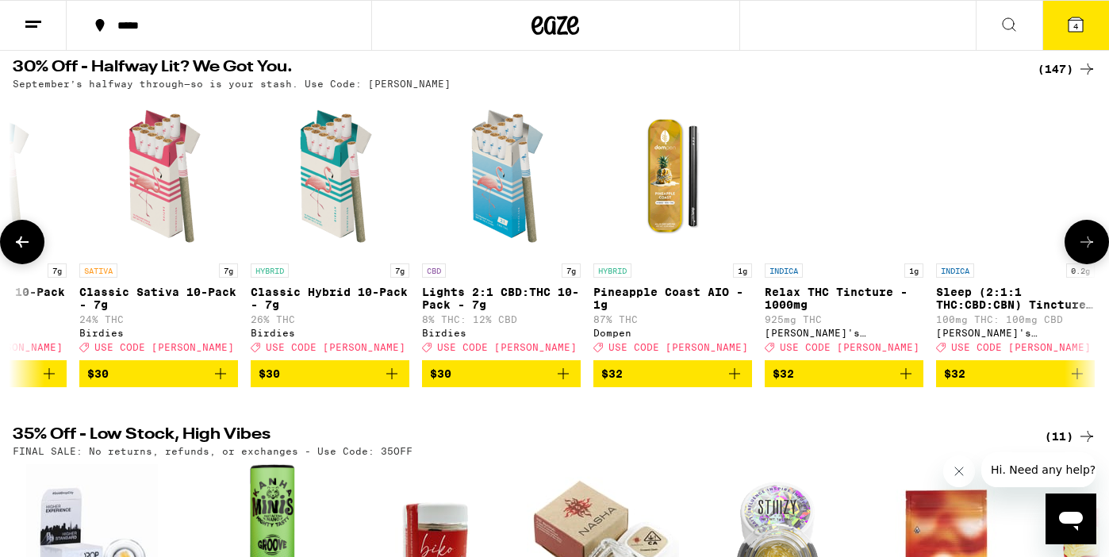
scroll to position [0, 16391]
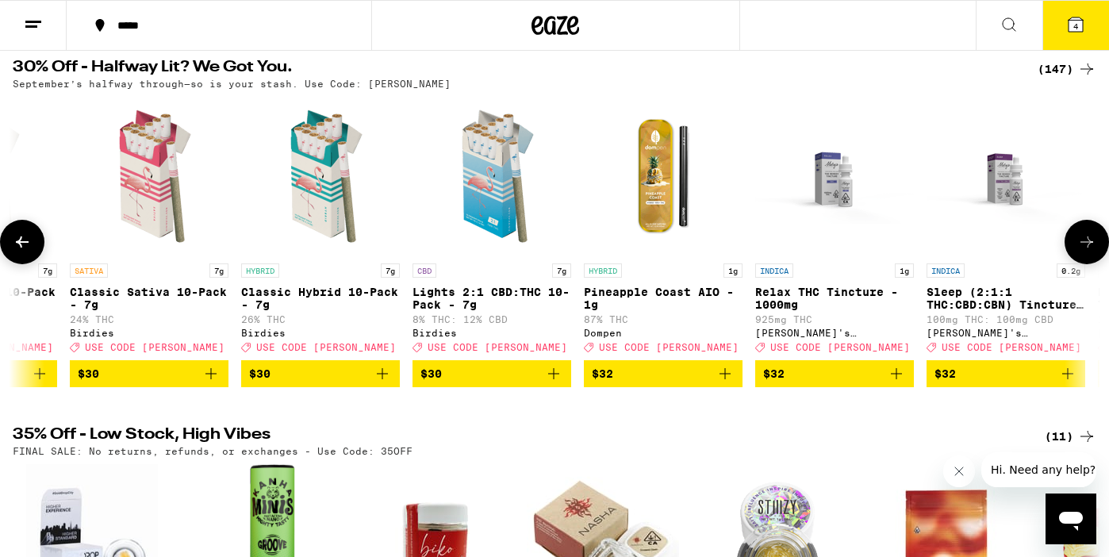
click at [1099, 249] on button at bounding box center [1086, 242] width 44 height 44
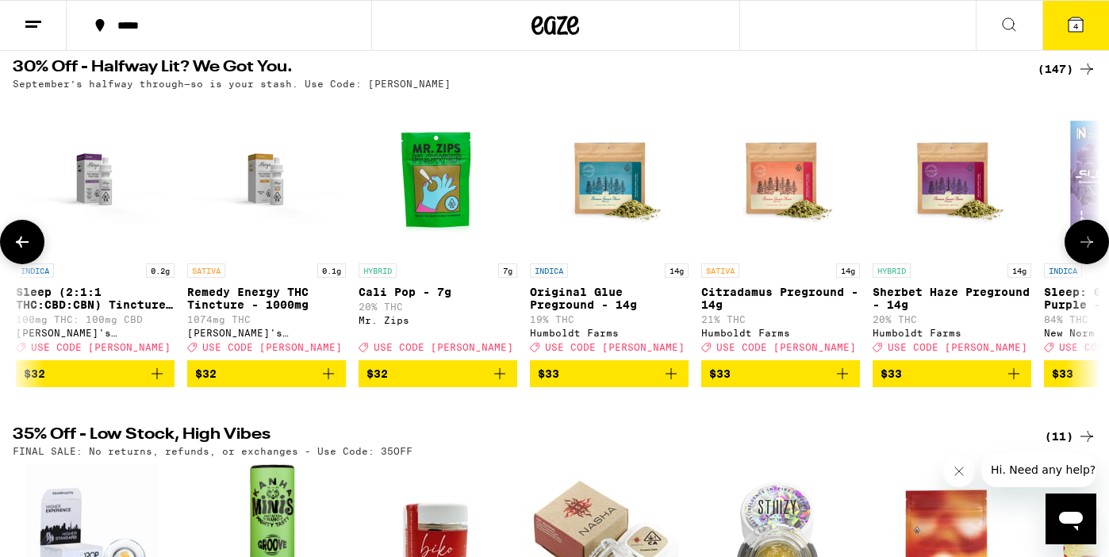
click at [1100, 250] on button at bounding box center [1086, 242] width 44 height 44
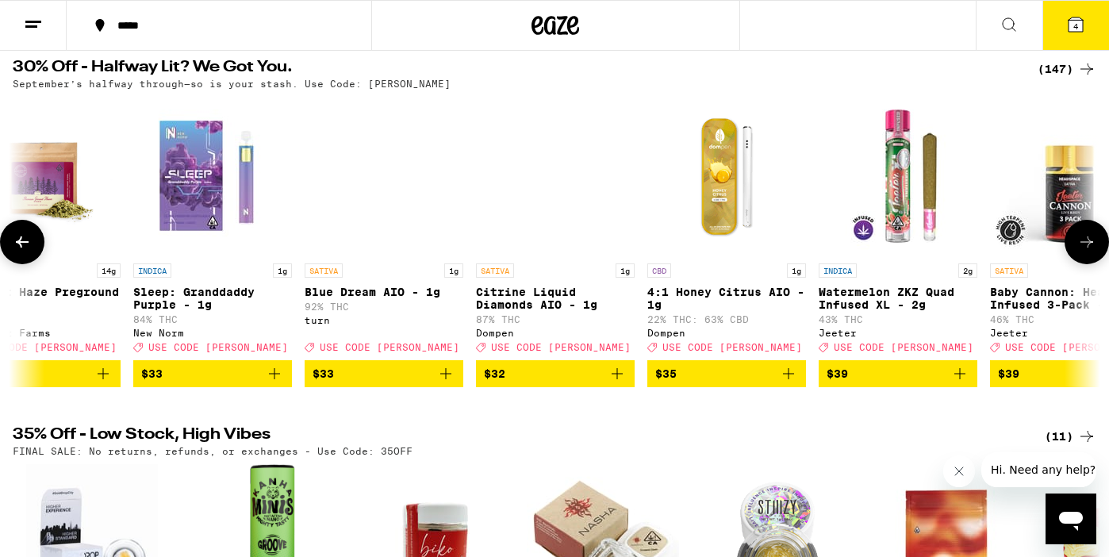
click at [1100, 251] on button at bounding box center [1086, 242] width 44 height 44
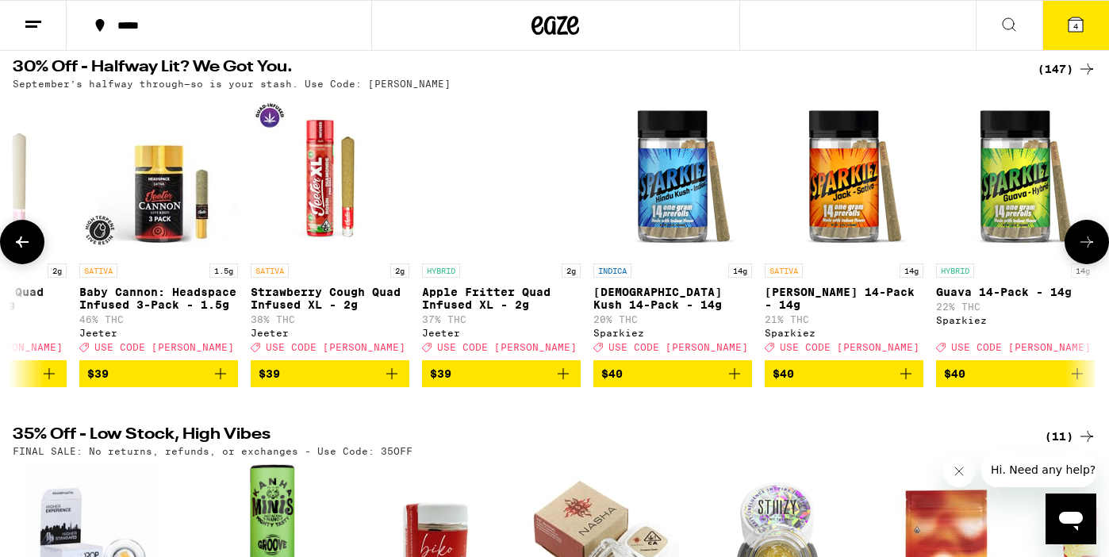
click at [1100, 251] on button at bounding box center [1086, 242] width 44 height 44
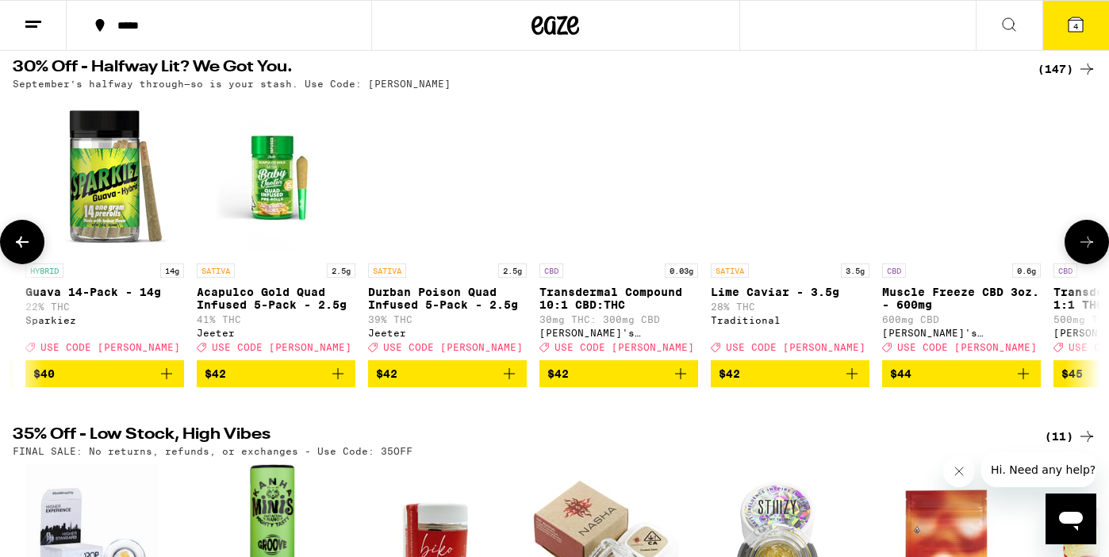
click at [1100, 251] on button at bounding box center [1086, 242] width 44 height 44
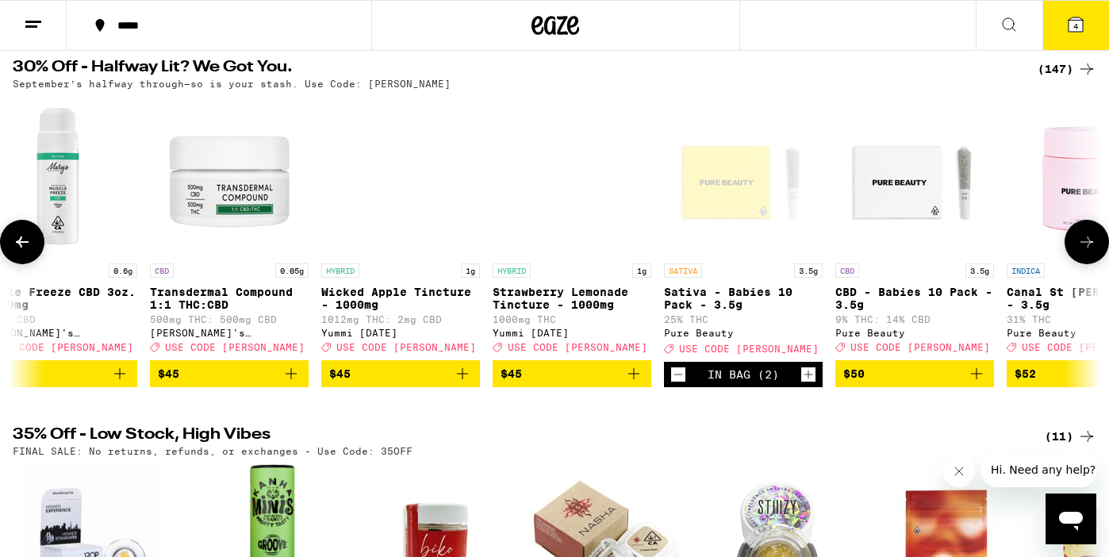
scroll to position [0, 20944]
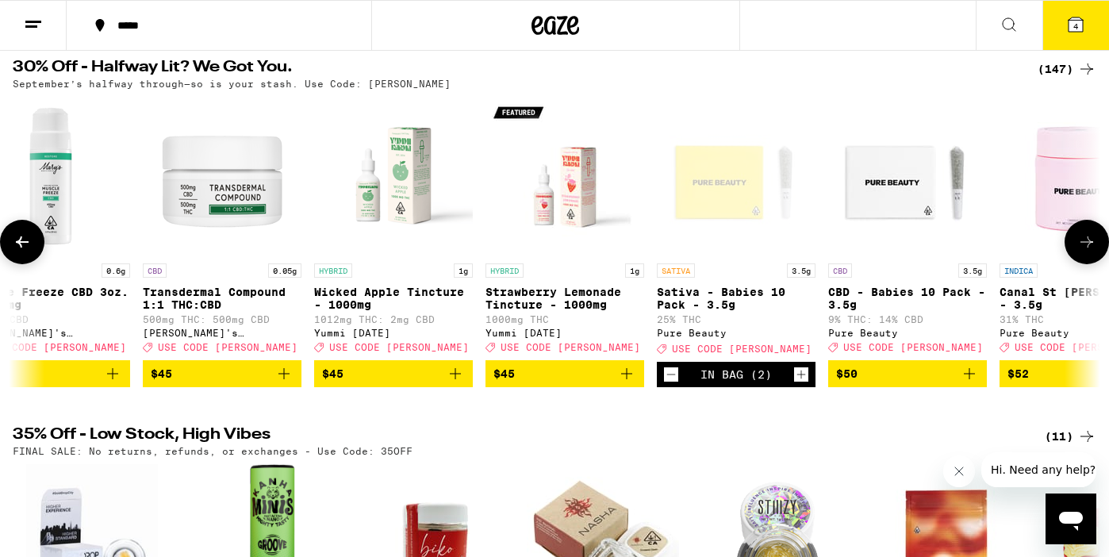
click at [1100, 252] on button at bounding box center [1086, 242] width 44 height 44
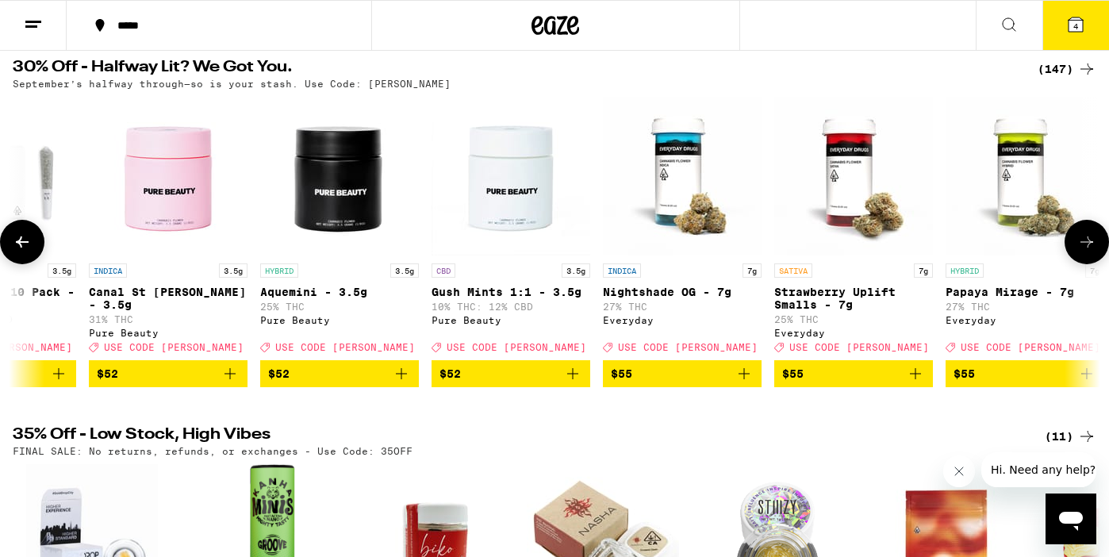
click at [1100, 252] on button at bounding box center [1086, 242] width 44 height 44
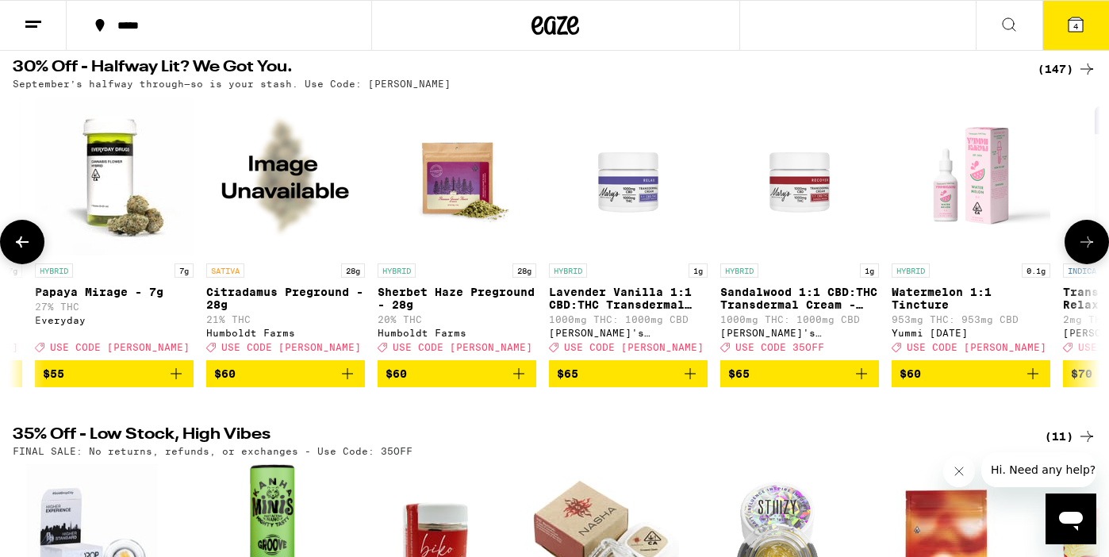
click at [1100, 253] on button at bounding box center [1086, 242] width 44 height 44
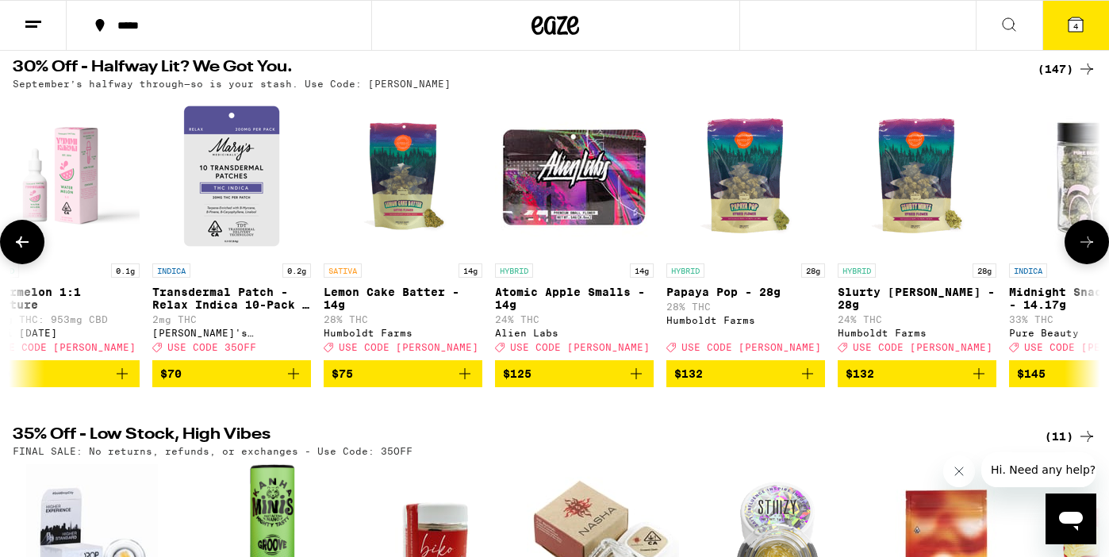
click at [1100, 254] on button at bounding box center [1086, 242] width 44 height 44
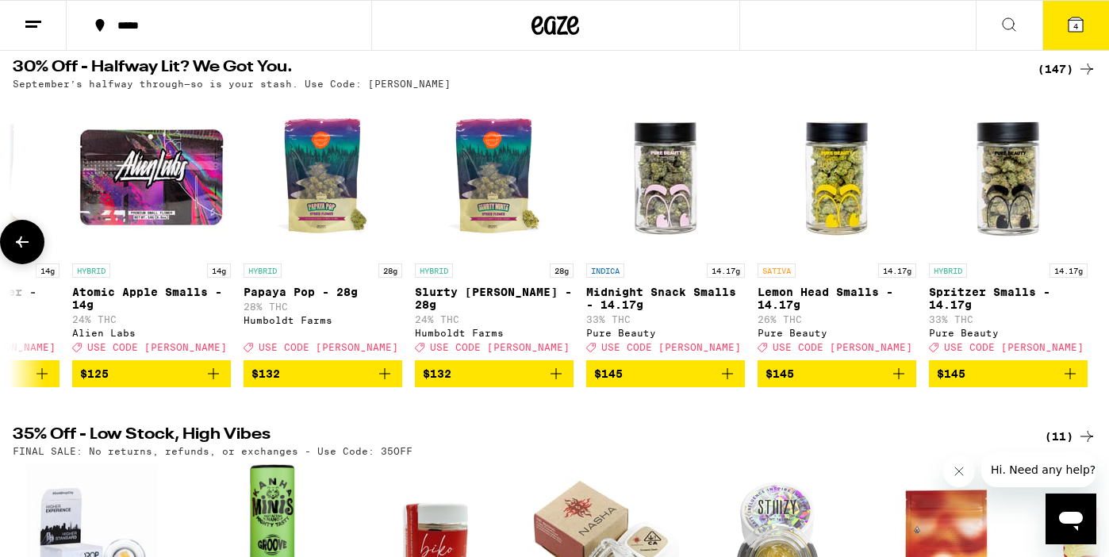
scroll to position [0, 24102]
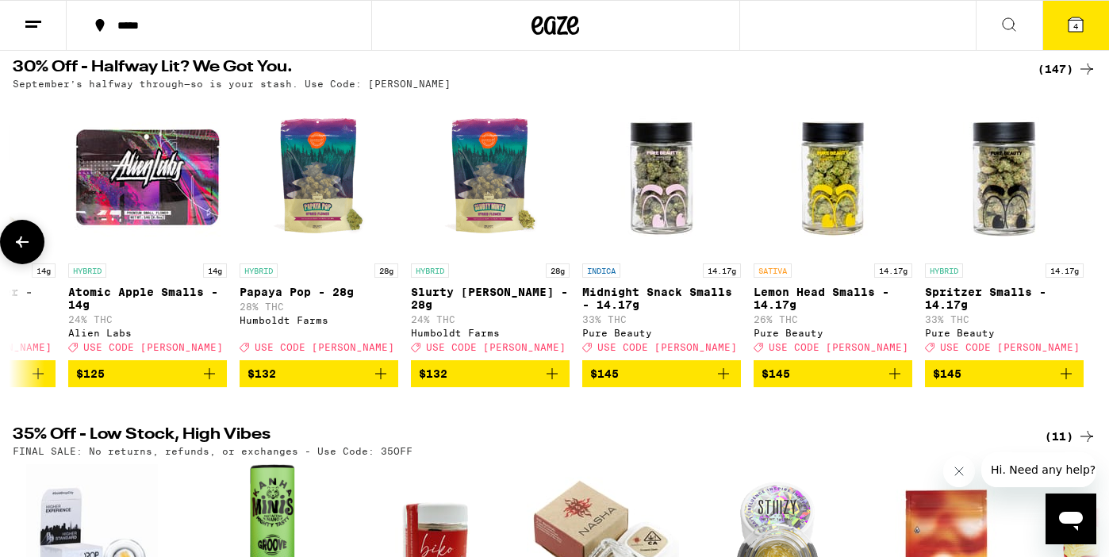
click at [1100, 254] on div at bounding box center [1086, 242] width 44 height 44
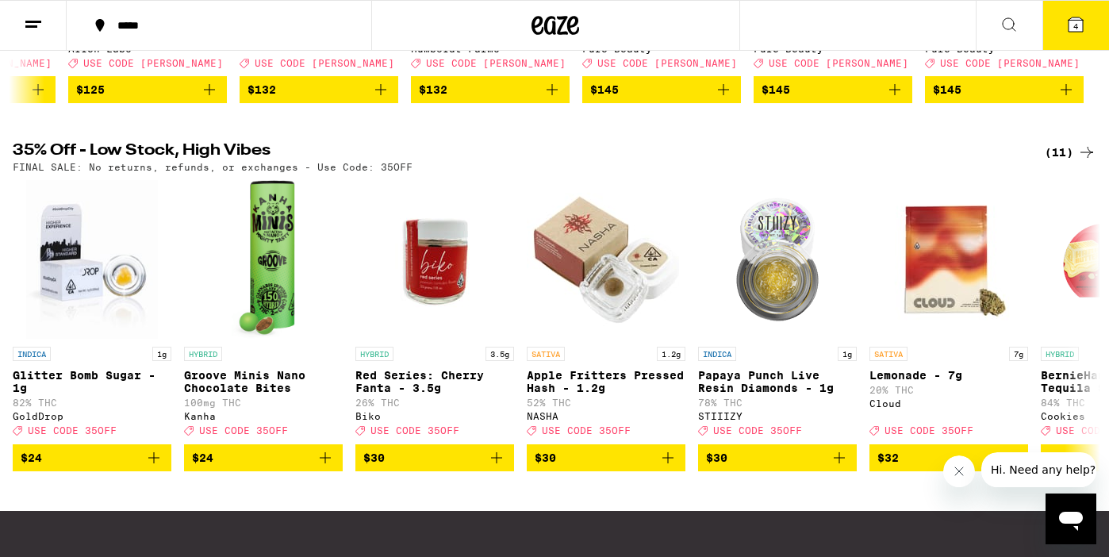
scroll to position [447, 0]
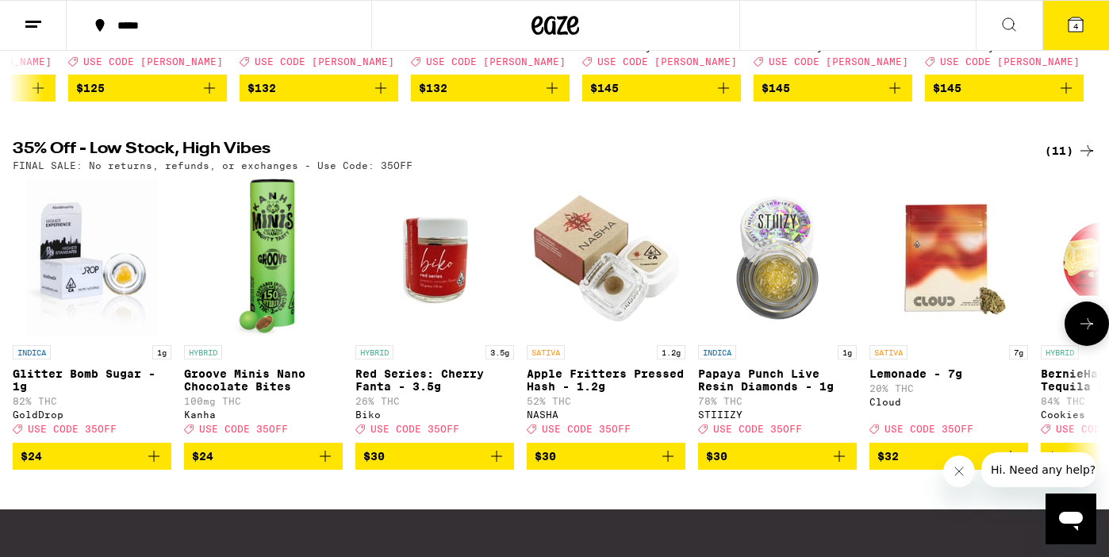
click at [1081, 333] on icon at bounding box center [1086, 323] width 19 height 19
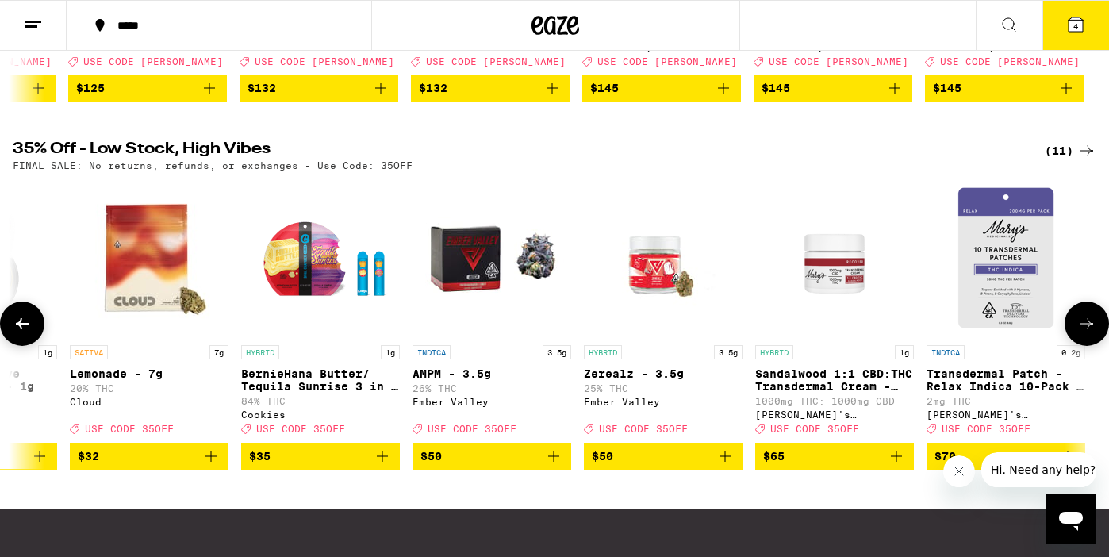
scroll to position [0, 801]
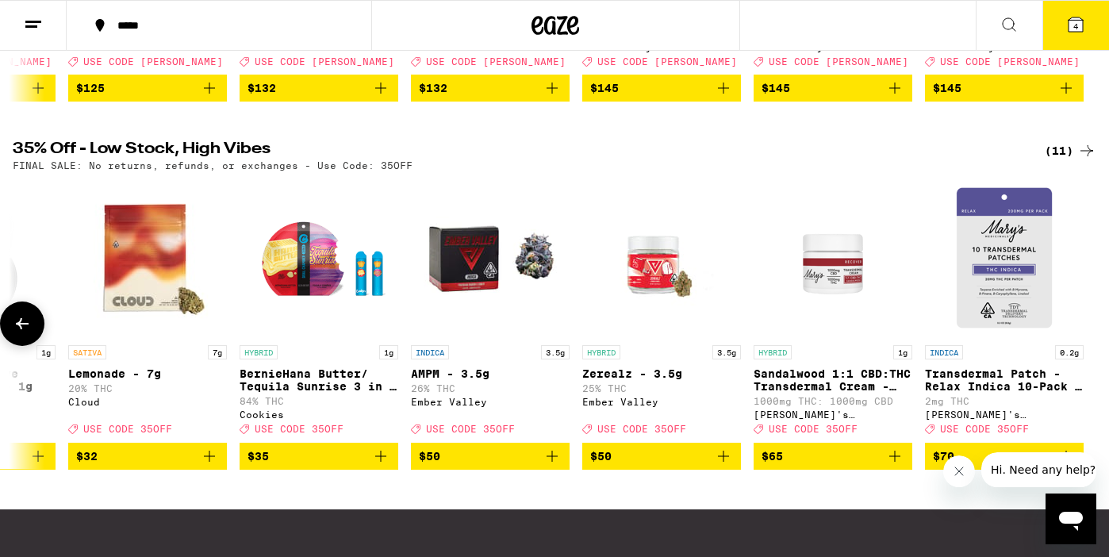
click at [1081, 345] on div at bounding box center [1086, 323] width 44 height 44
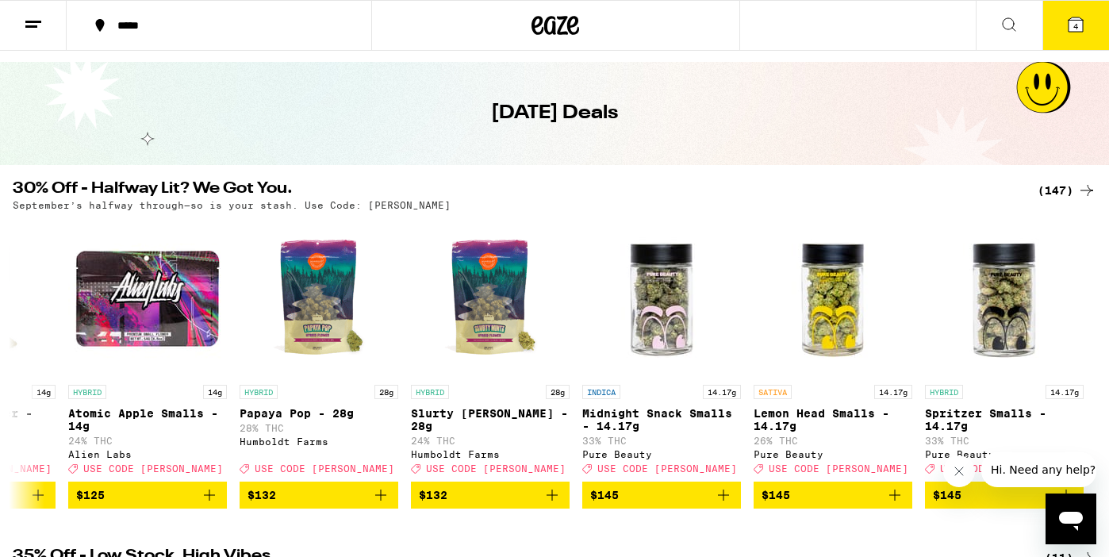
scroll to position [0, 0]
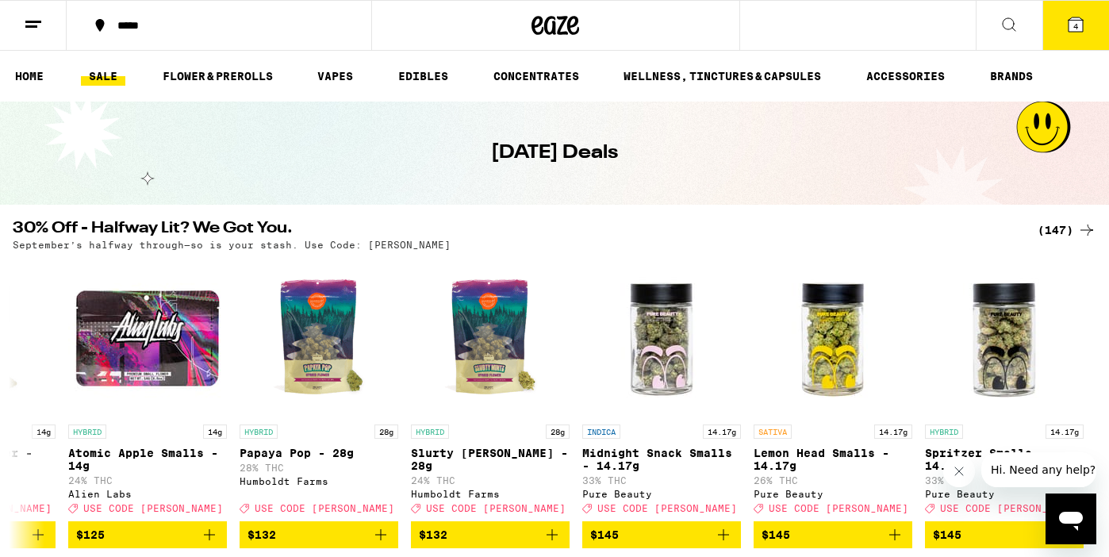
click at [1080, 21] on icon at bounding box center [1075, 24] width 14 height 14
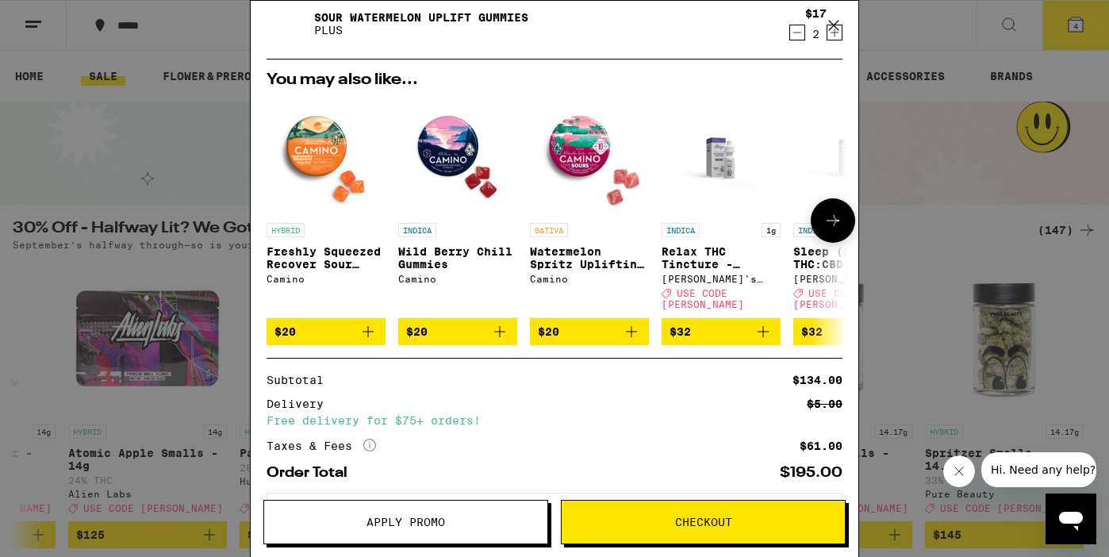
scroll to position [175, 0]
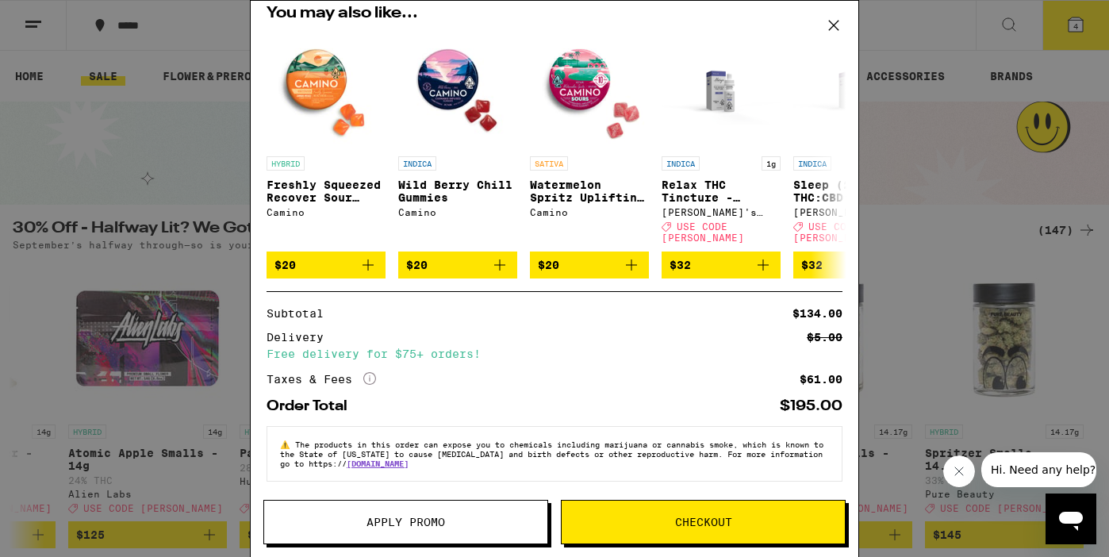
click at [414, 512] on button "Apply Promo" at bounding box center [405, 522] width 285 height 44
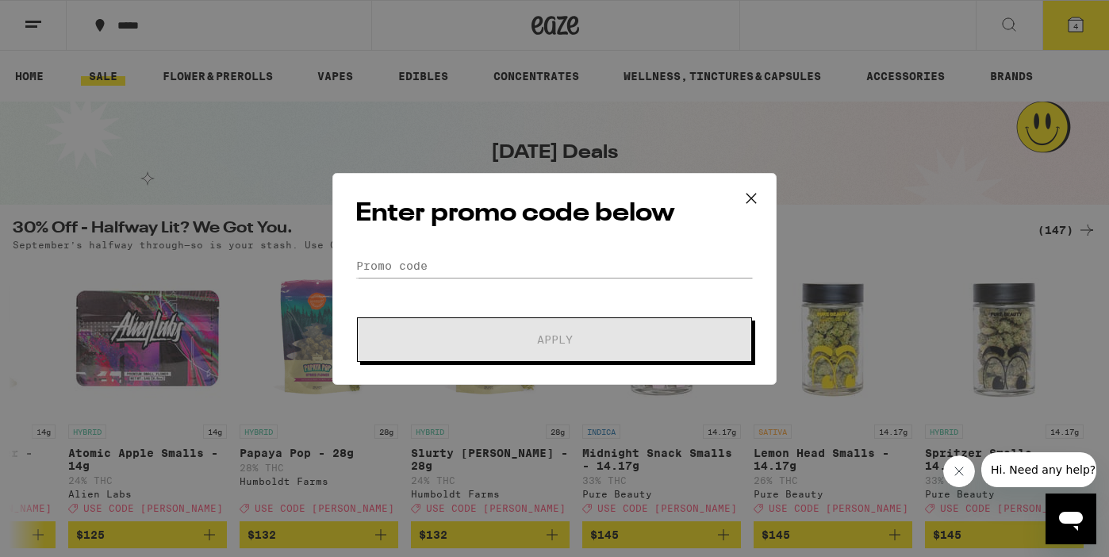
click at [748, 205] on icon at bounding box center [751, 198] width 24 height 24
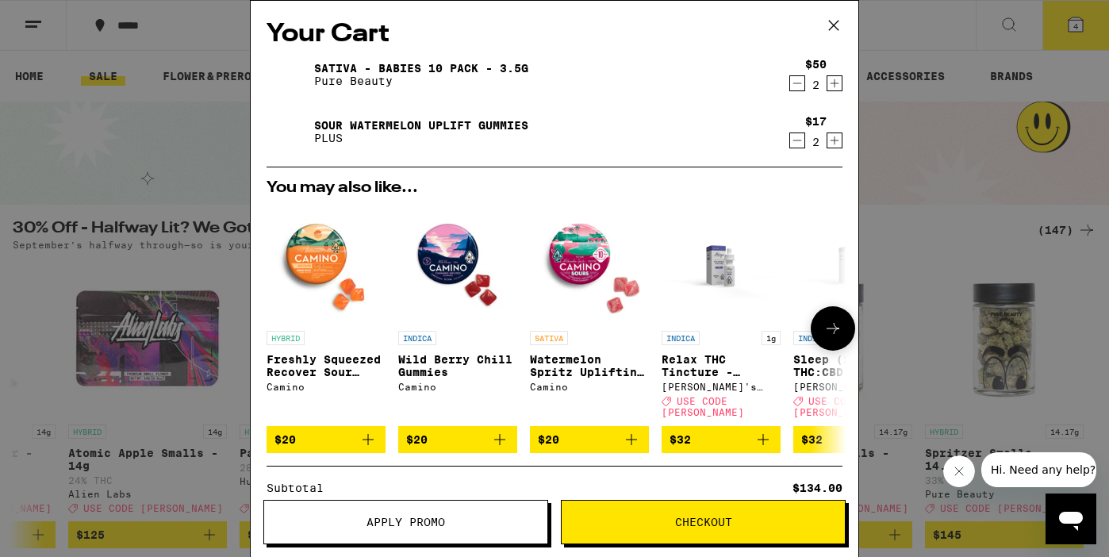
click at [498, 434] on icon "Add to bag" at bounding box center [499, 439] width 19 height 19
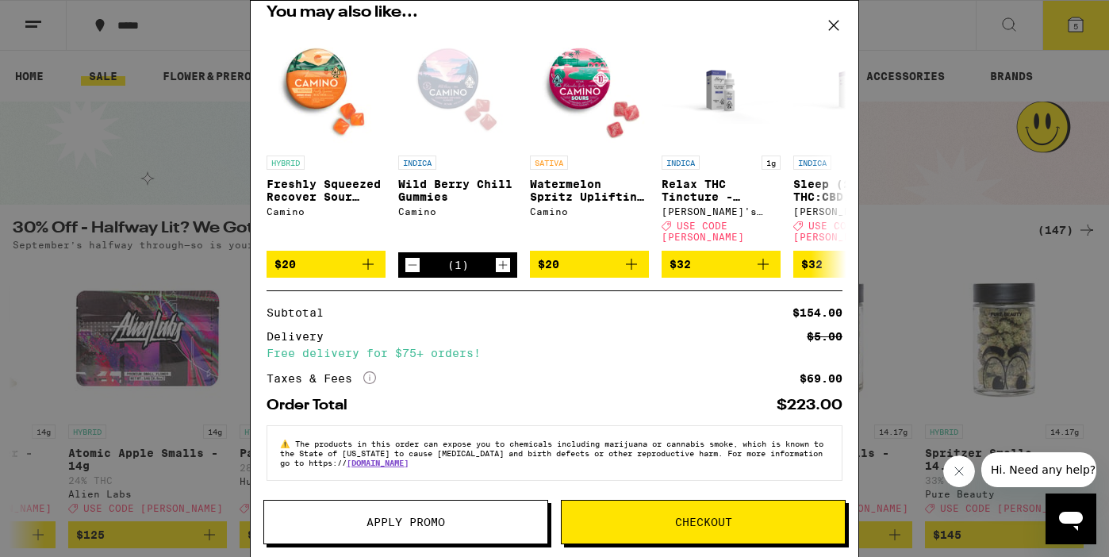
scroll to position [232, 0]
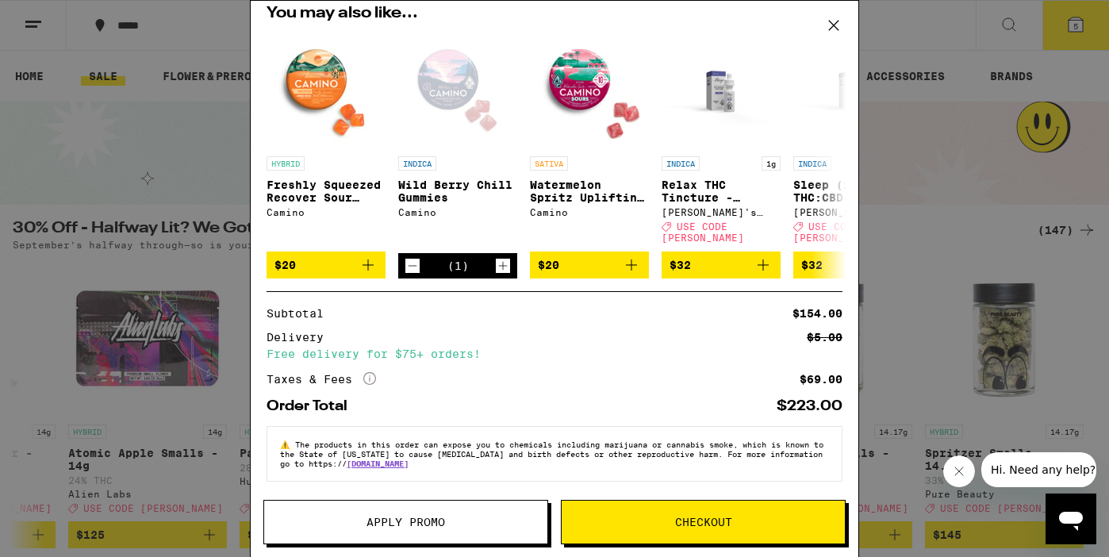
click at [408, 525] on span "Apply Promo" at bounding box center [405, 521] width 79 height 11
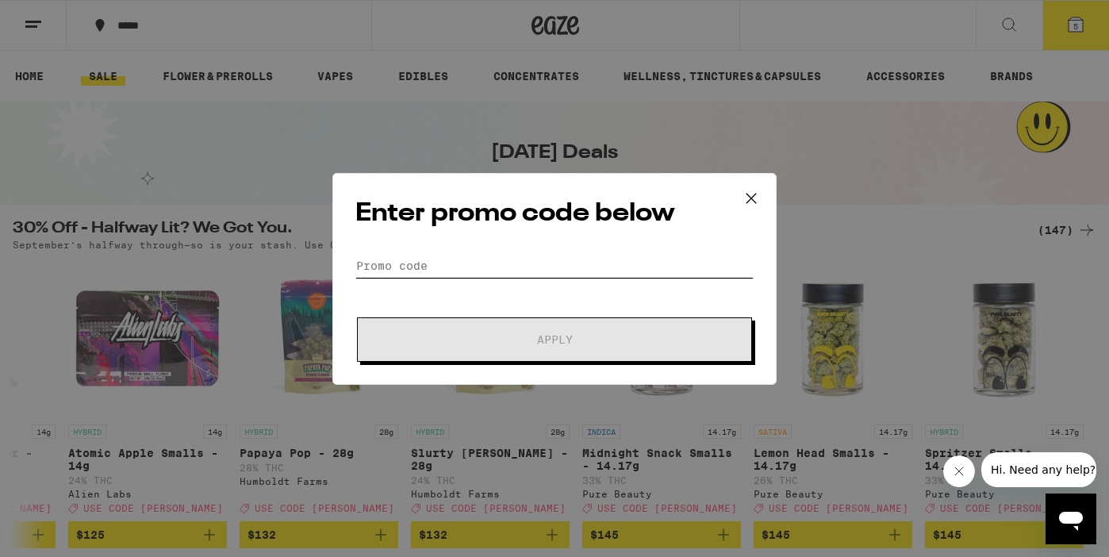
click at [466, 269] on input "Promo Code" at bounding box center [554, 266] width 398 height 24
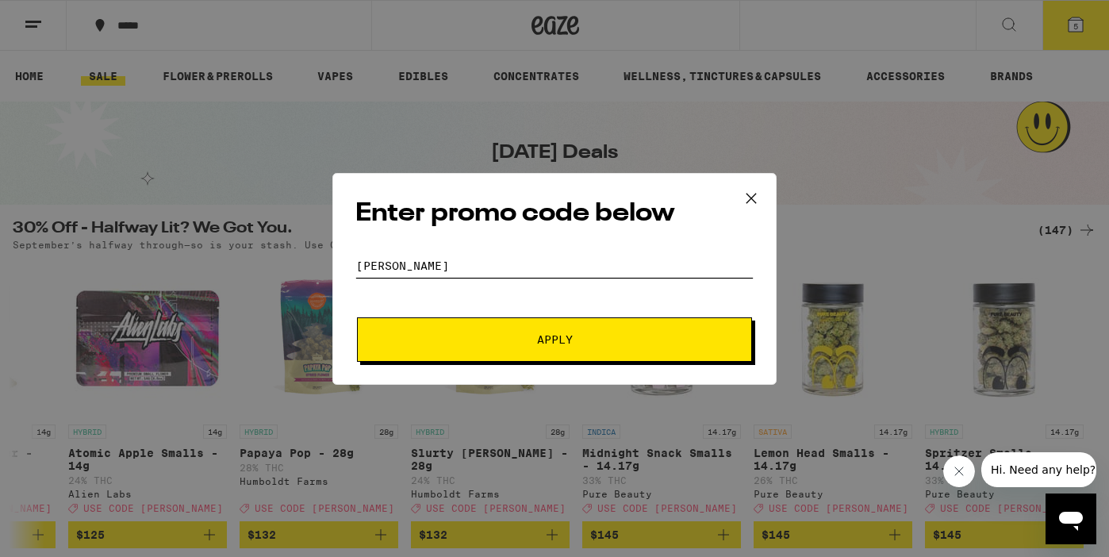
type input "[PERSON_NAME]"
click at [447, 334] on span "Apply" at bounding box center [555, 339] width 286 height 11
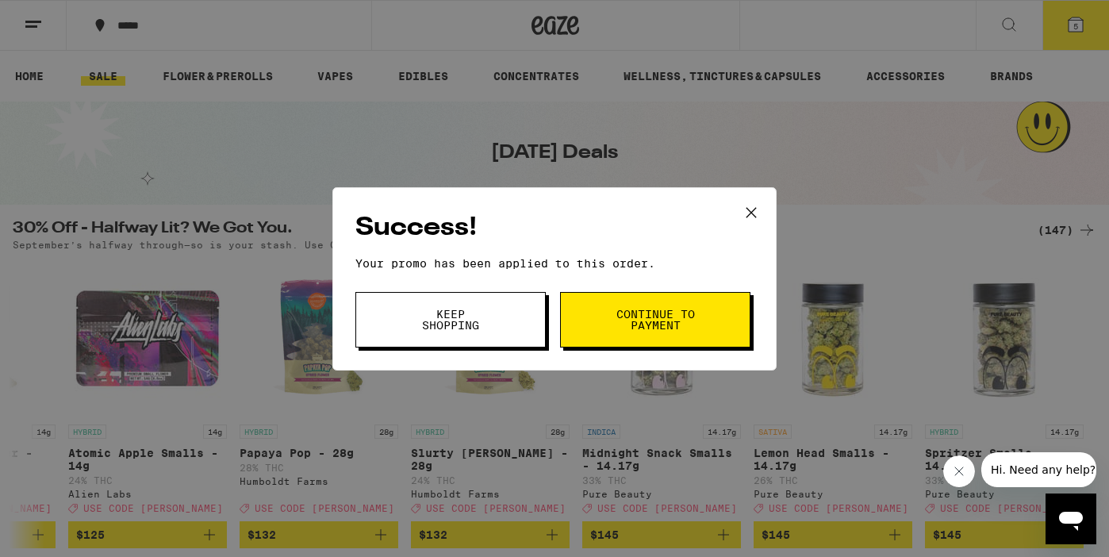
click at [665, 316] on span "Continue to payment" at bounding box center [655, 320] width 81 height 22
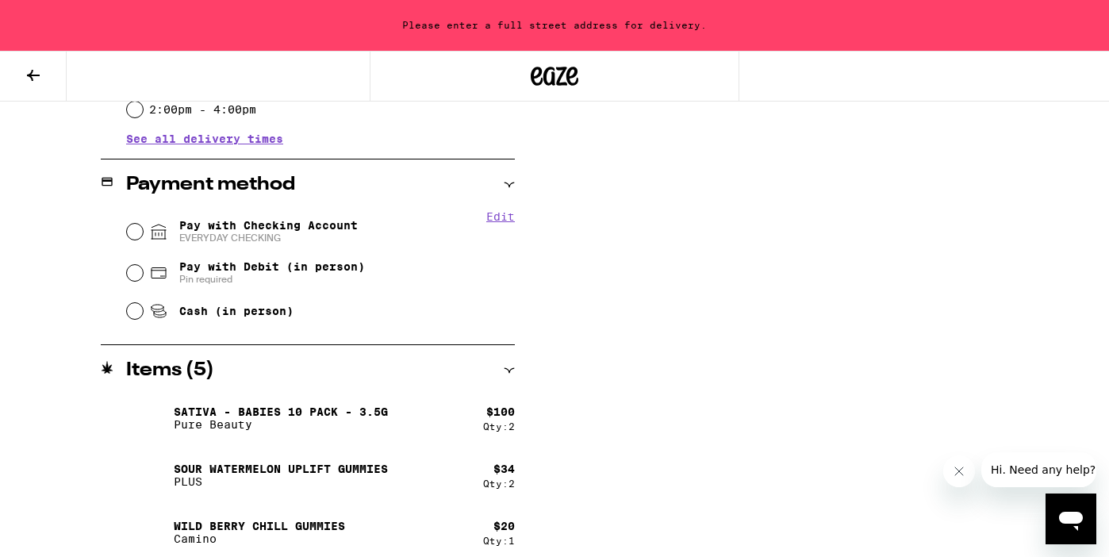
scroll to position [638, 0]
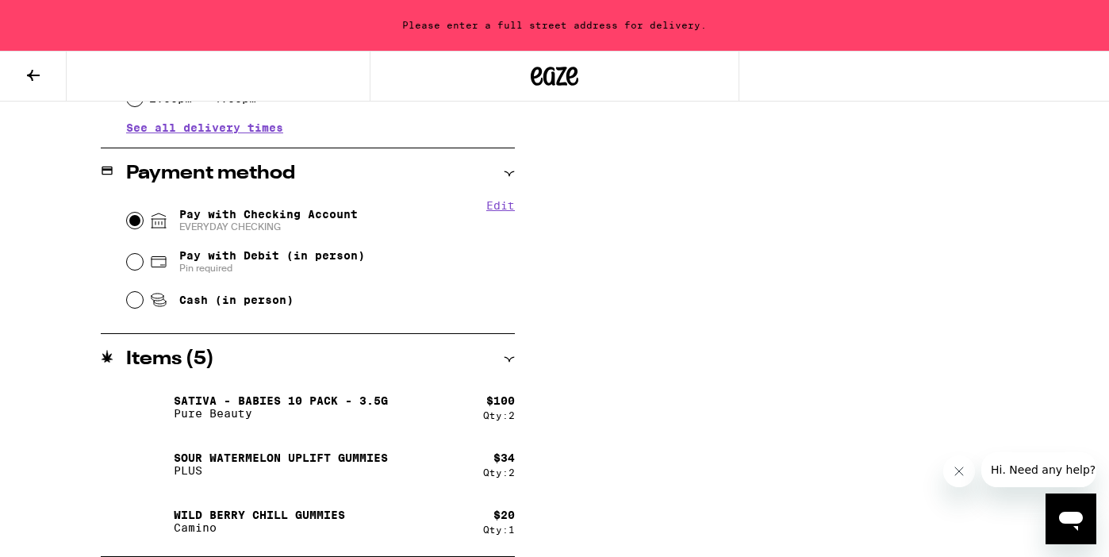
click at [136, 221] on input "Pay with Checking Account EVERYDAY CHECKING" at bounding box center [135, 221] width 16 height 16
radio input "true"
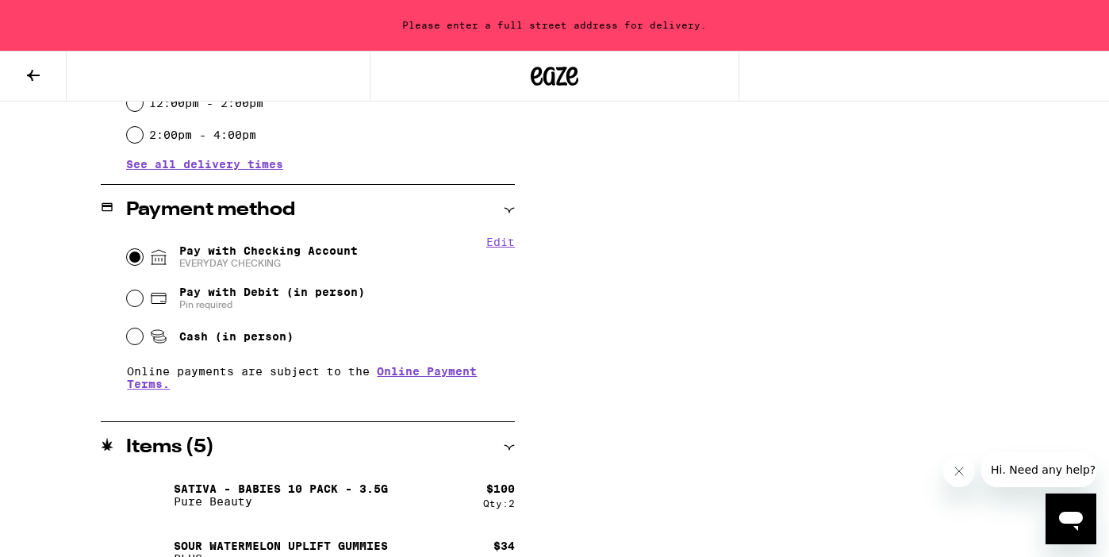
scroll to position [689, 0]
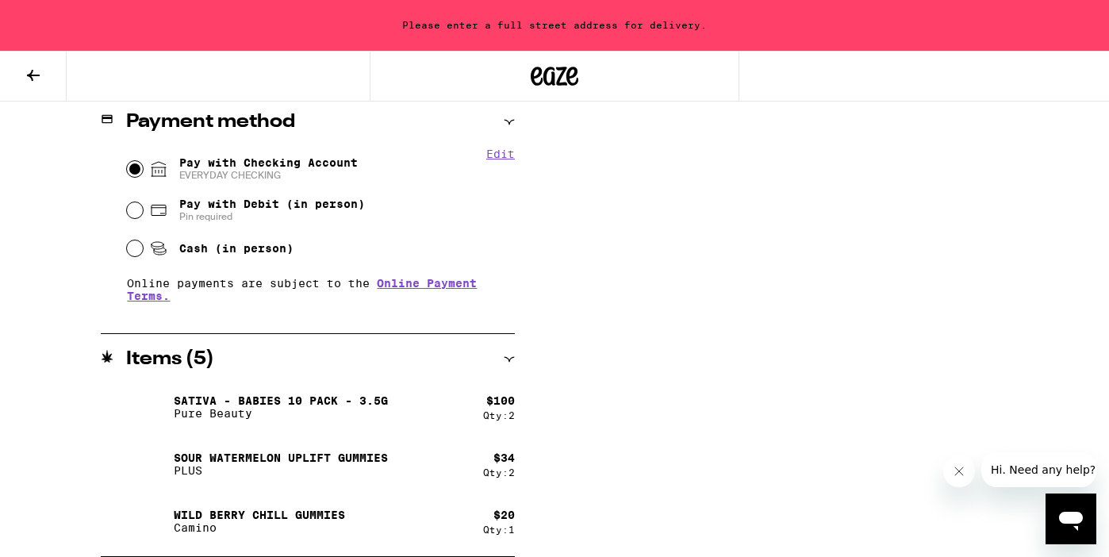
click at [508, 355] on icon at bounding box center [509, 359] width 11 height 11
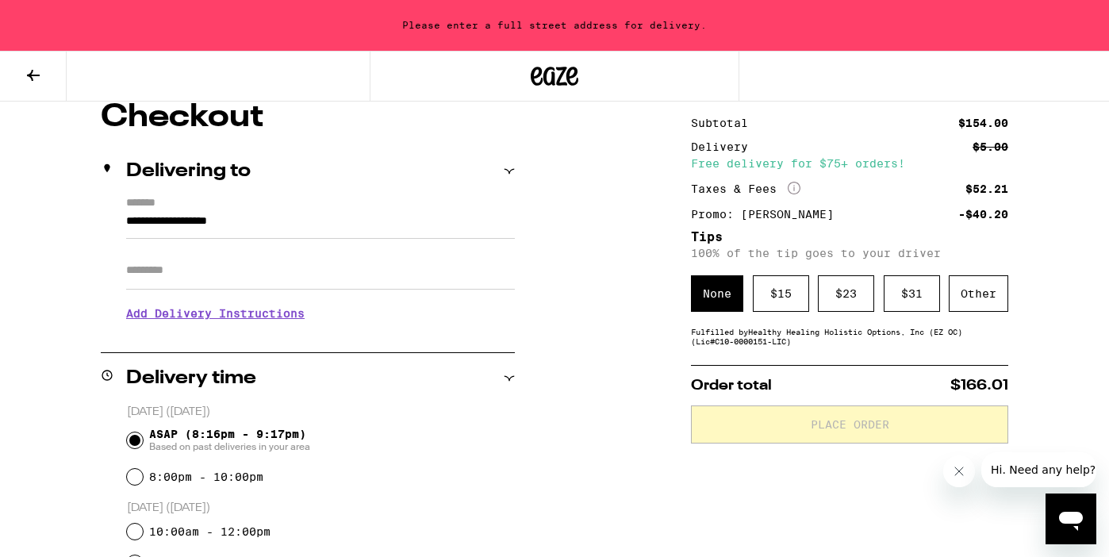
scroll to position [0, 0]
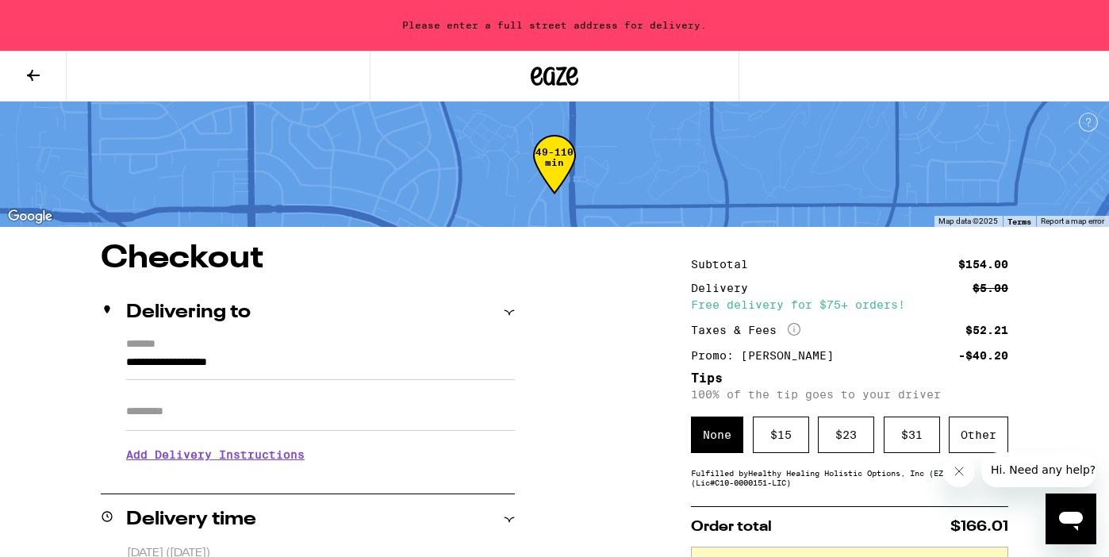
click at [719, 438] on div "None" at bounding box center [717, 434] width 52 height 36
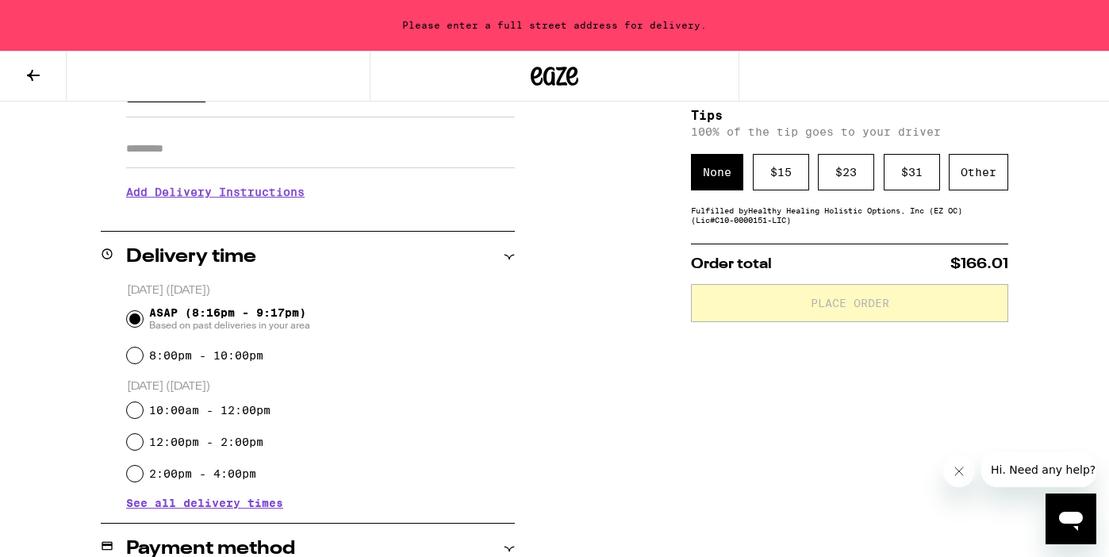
scroll to position [518, 0]
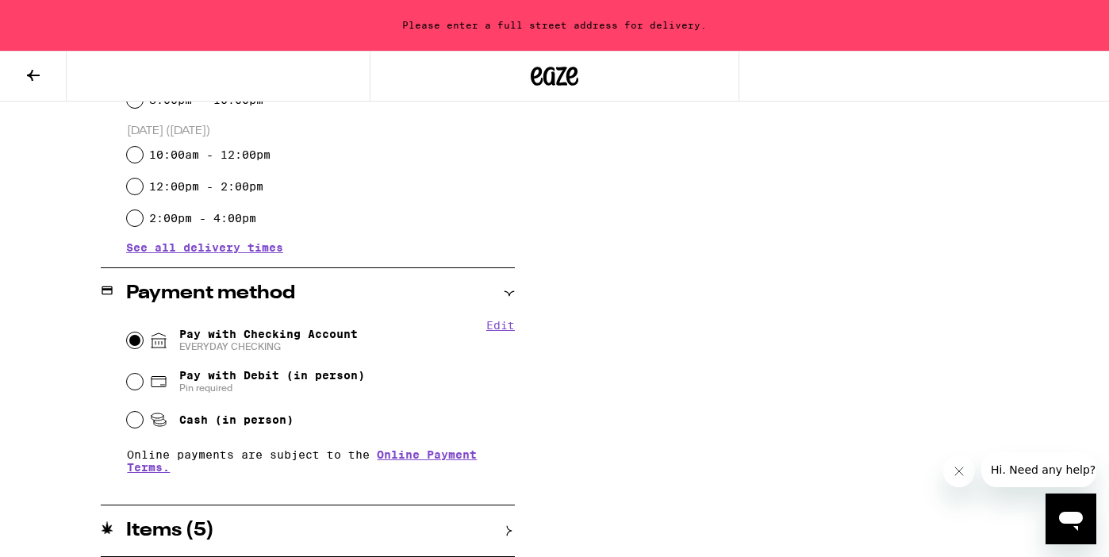
click at [517, 526] on div "**********" at bounding box center [554, 141] width 1109 height 832
click at [504, 532] on icon at bounding box center [509, 530] width 11 height 11
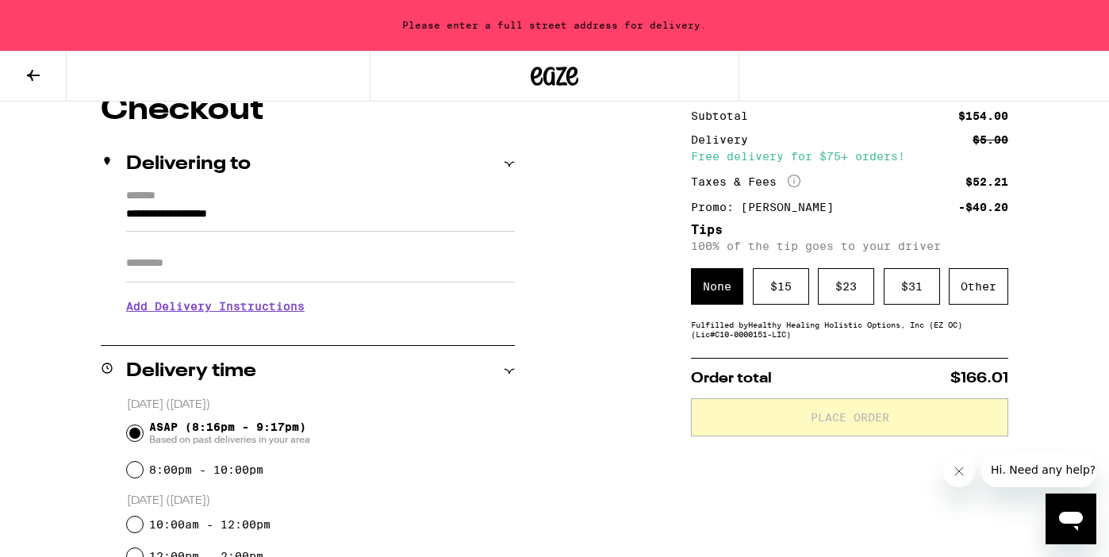
scroll to position [152, 0]
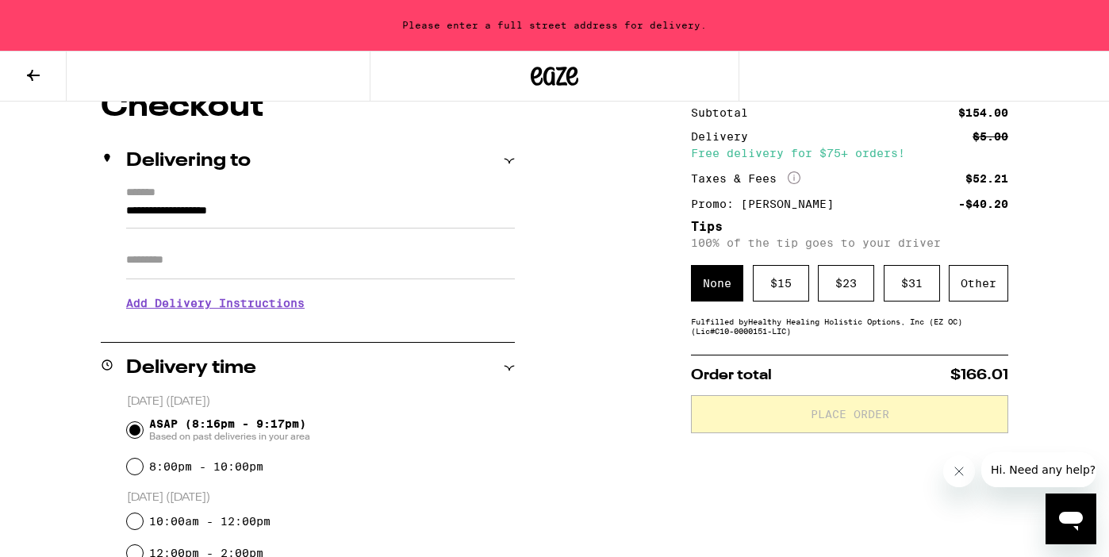
click at [307, 228] on input "**********" at bounding box center [320, 214] width 389 height 27
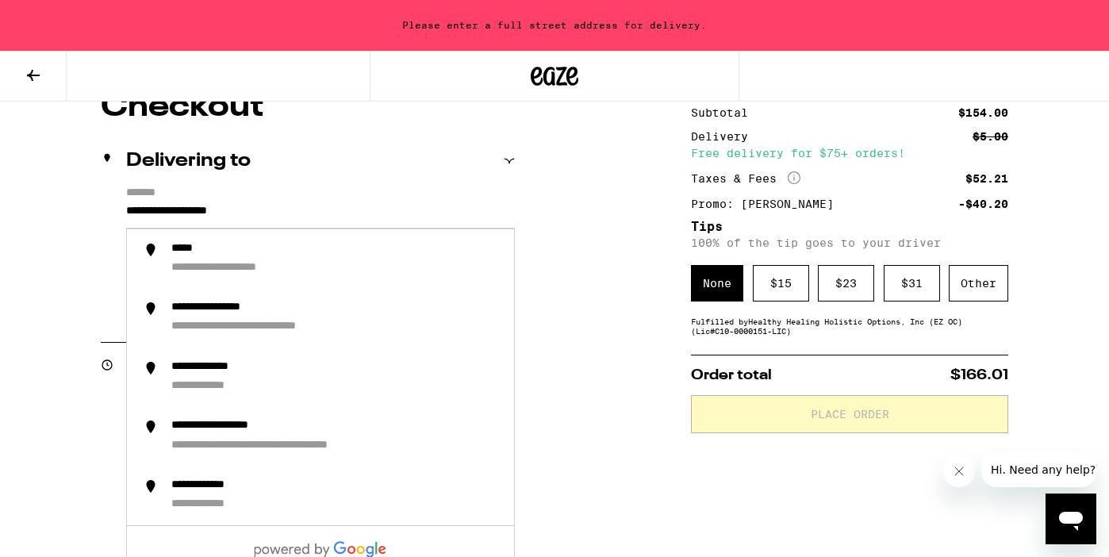
drag, startPoint x: 278, startPoint y: 215, endPoint x: 71, endPoint y: 213, distance: 207.8
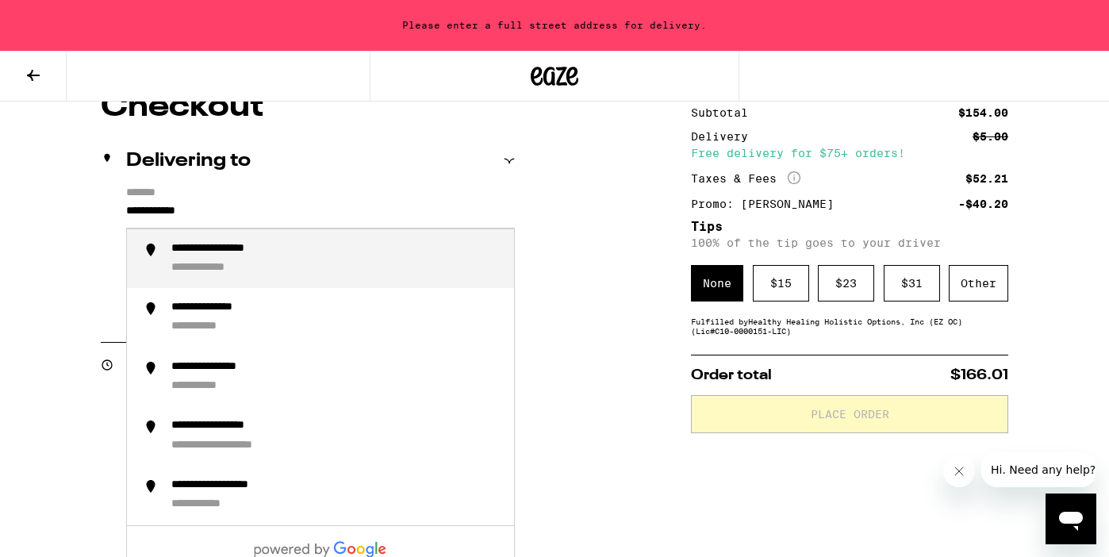
click at [263, 279] on li "**********" at bounding box center [320, 258] width 387 height 59
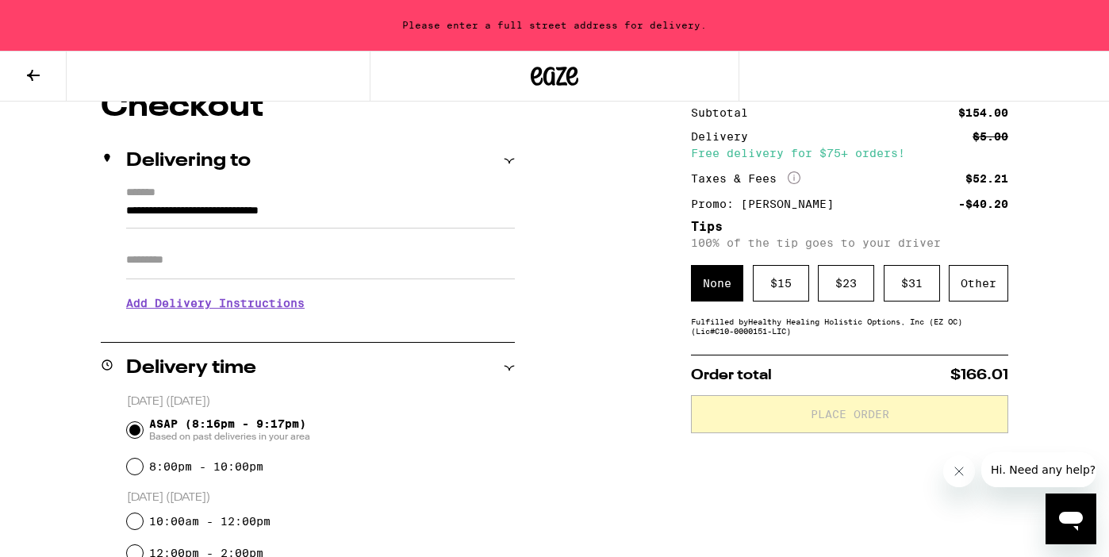
type input "**********"
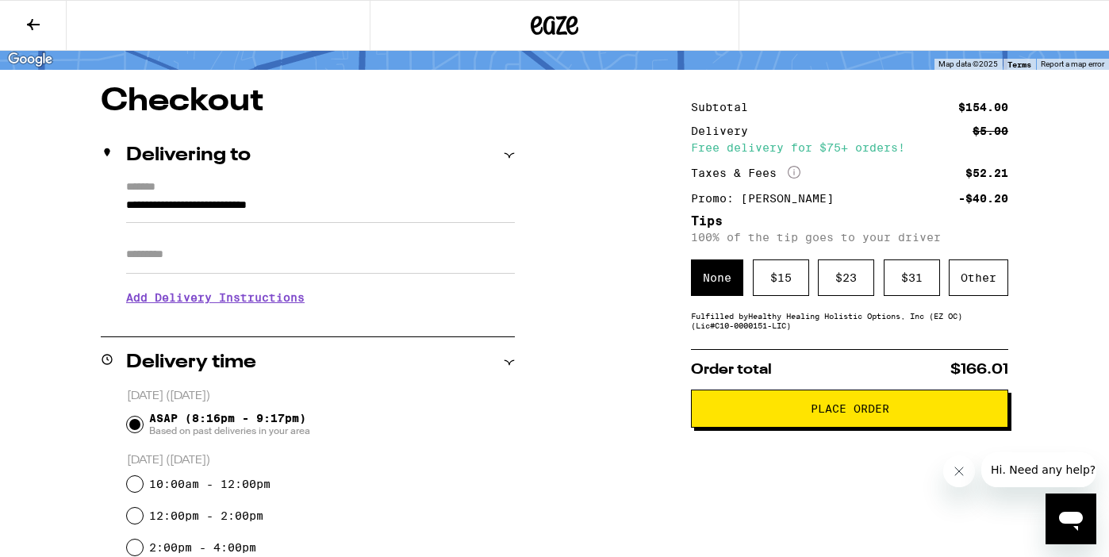
scroll to position [110, 0]
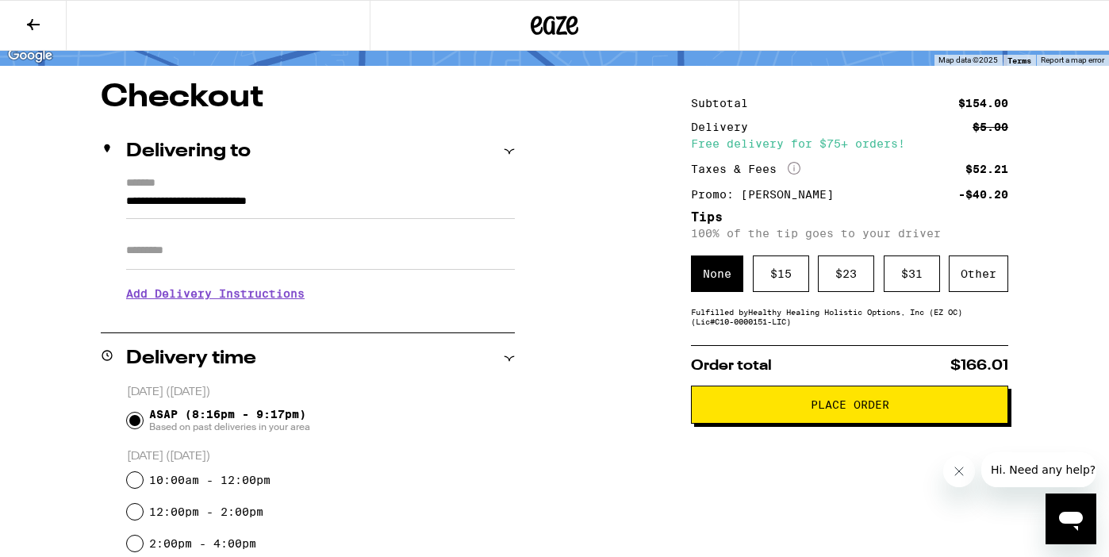
click at [822, 410] on span "Place Order" at bounding box center [850, 404] width 79 height 11
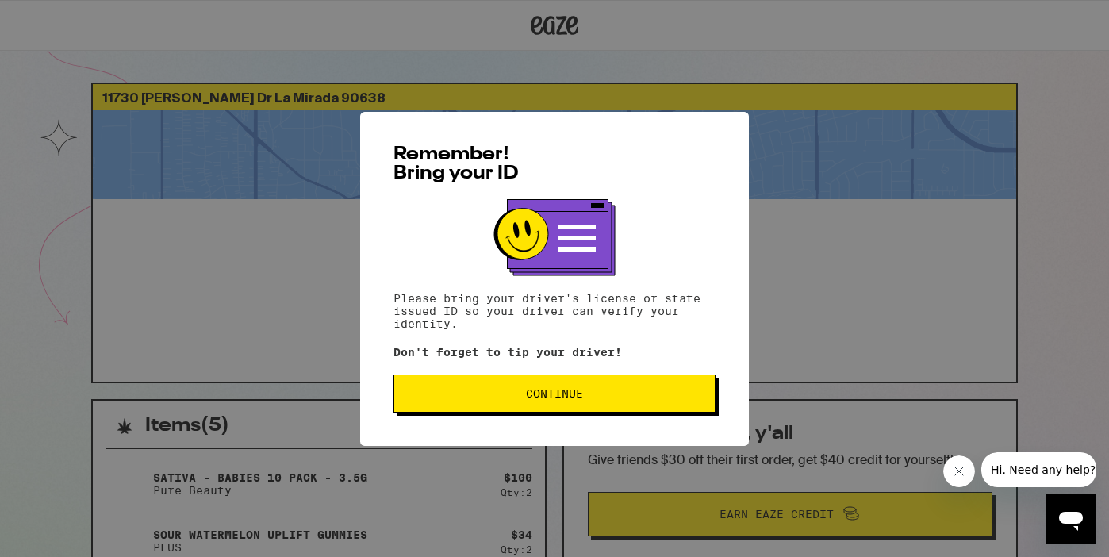
click at [618, 403] on button "Continue" at bounding box center [554, 393] width 322 height 38
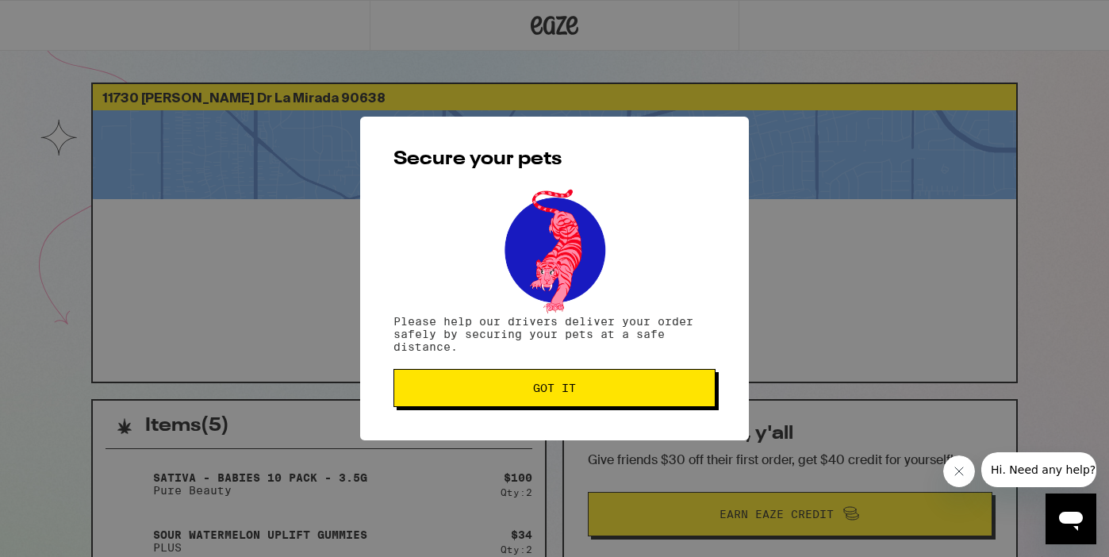
click at [618, 403] on button "Got it" at bounding box center [554, 388] width 322 height 38
